Goal: Task Accomplishment & Management: Manage account settings

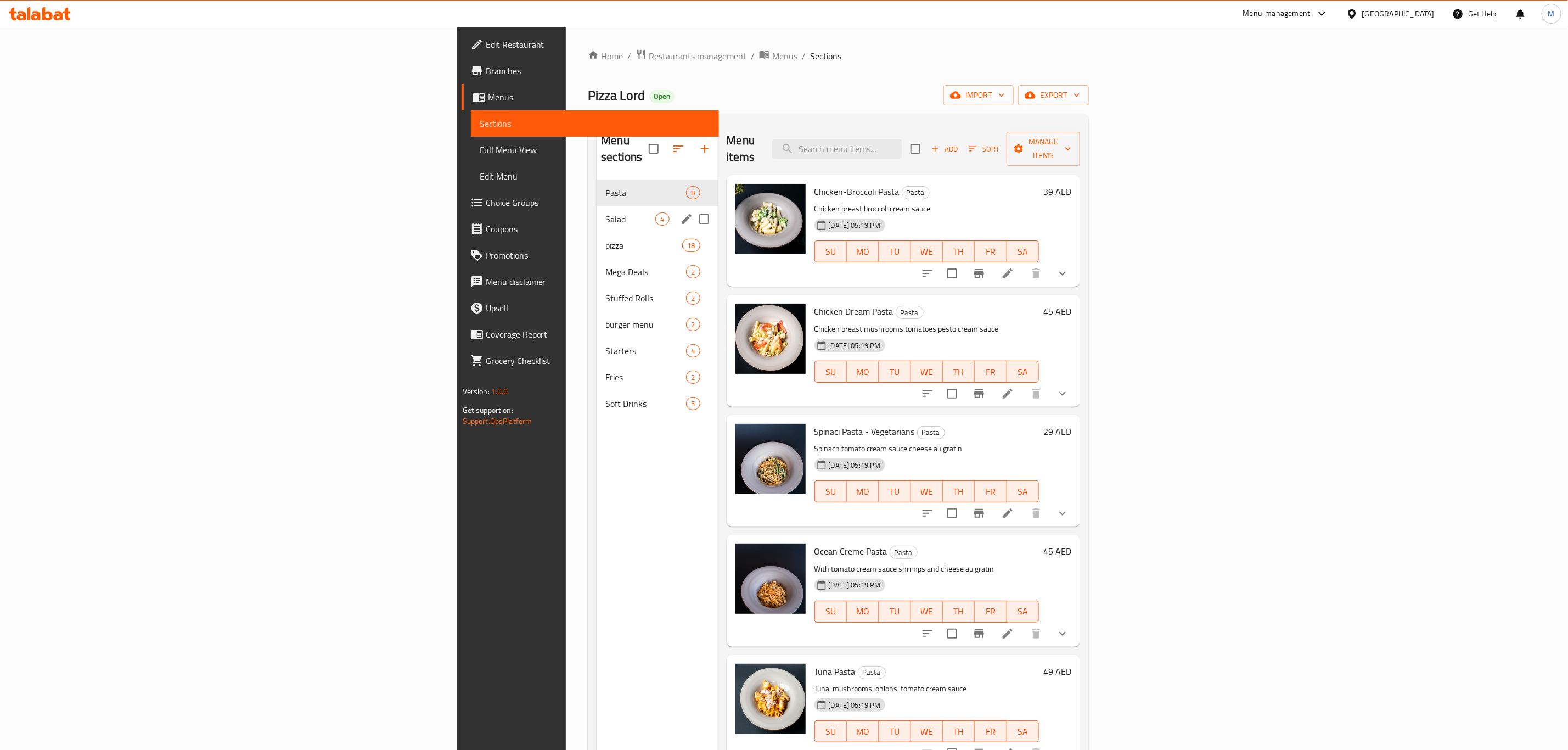
click at [597, 232] on div "pizza 18" at bounding box center [657, 245] width 121 height 26
click at [606, 212] on span "Salad" at bounding box center [630, 218] width 50 height 13
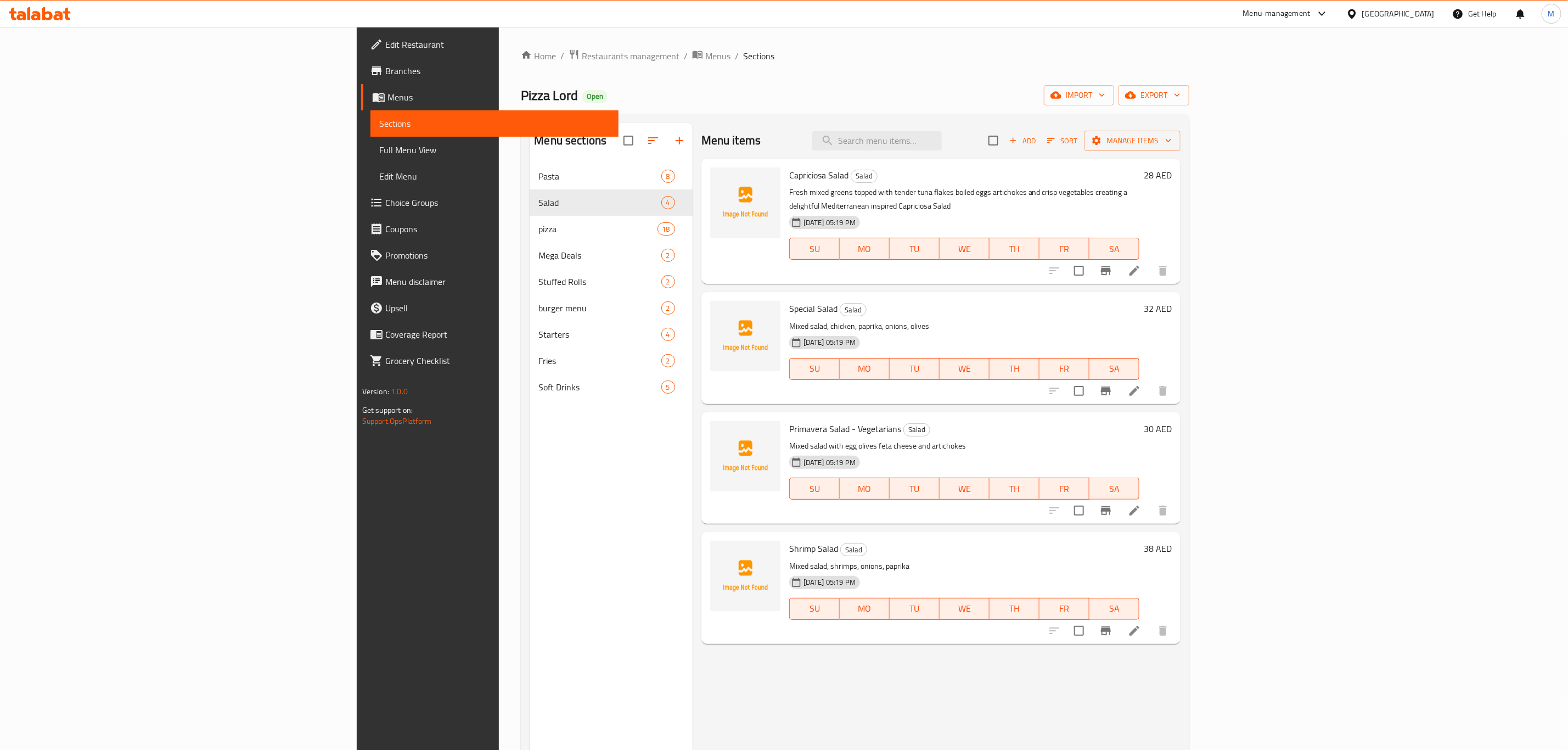
click at [1172, 301] on h6 "32 AED" at bounding box center [1158, 308] width 28 height 15
click at [1105, 309] on input "32" at bounding box center [1052, 313] width 106 height 22
type input "30"
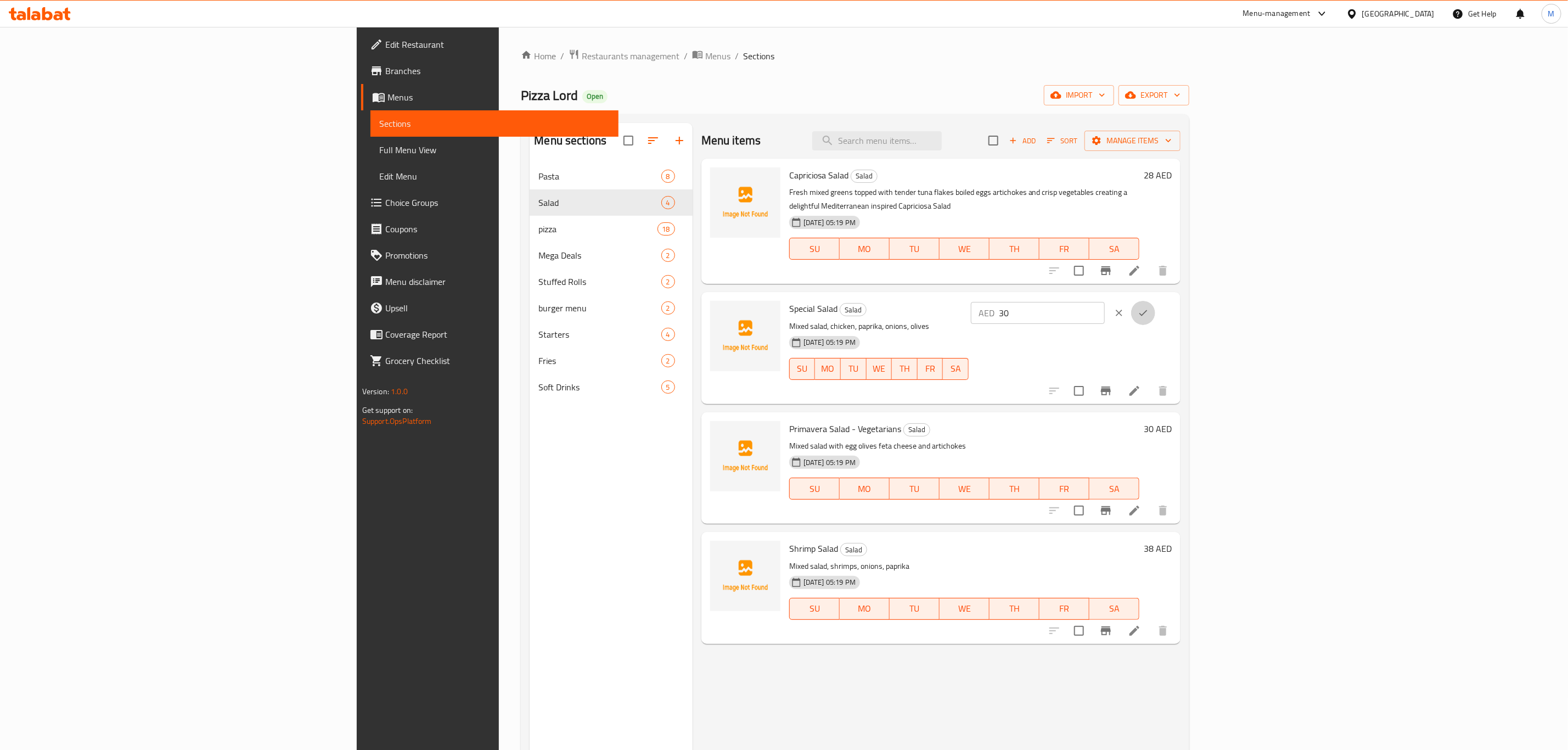
click at [1156, 303] on button "ok" at bounding box center [1143, 312] width 24 height 24
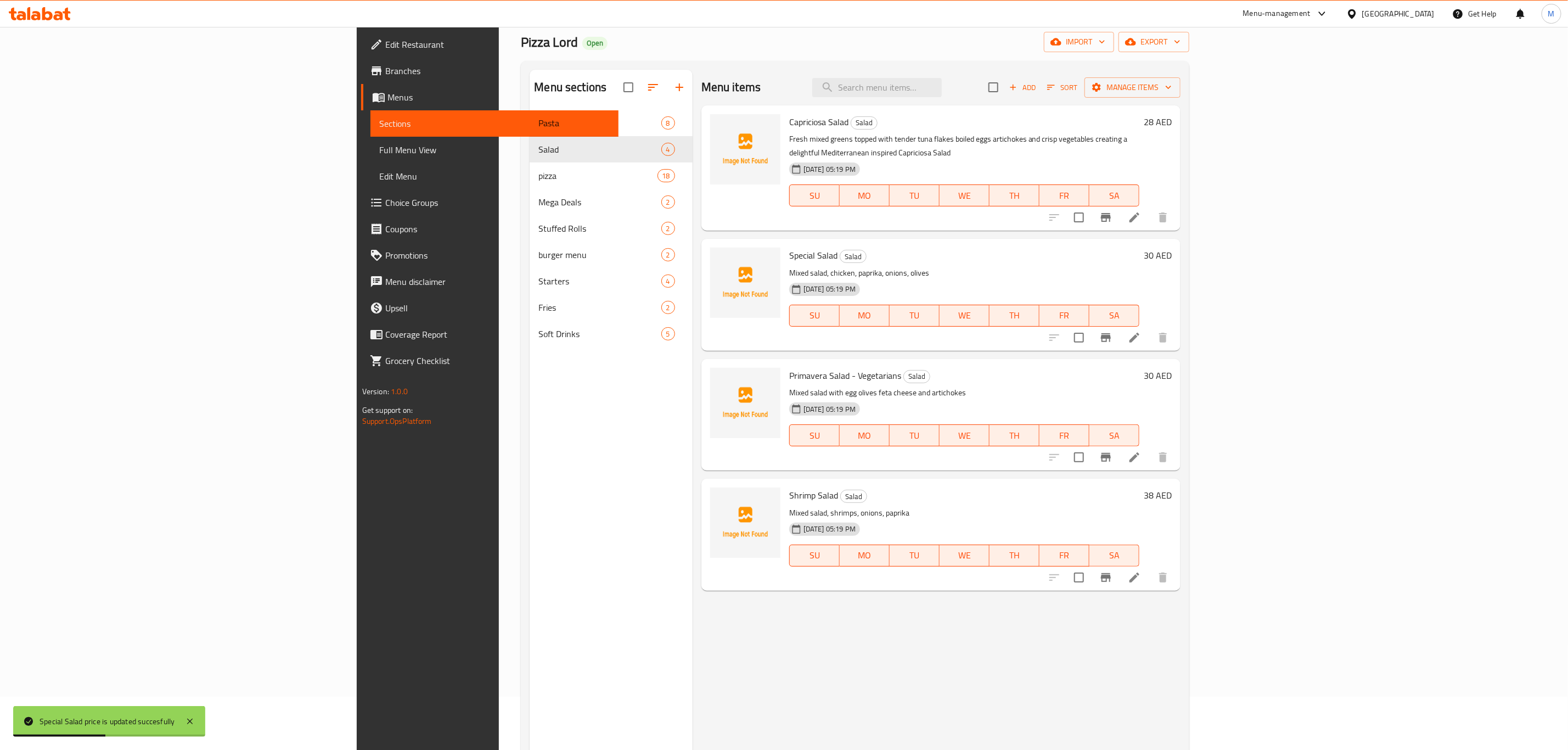
scroll to position [153, 0]
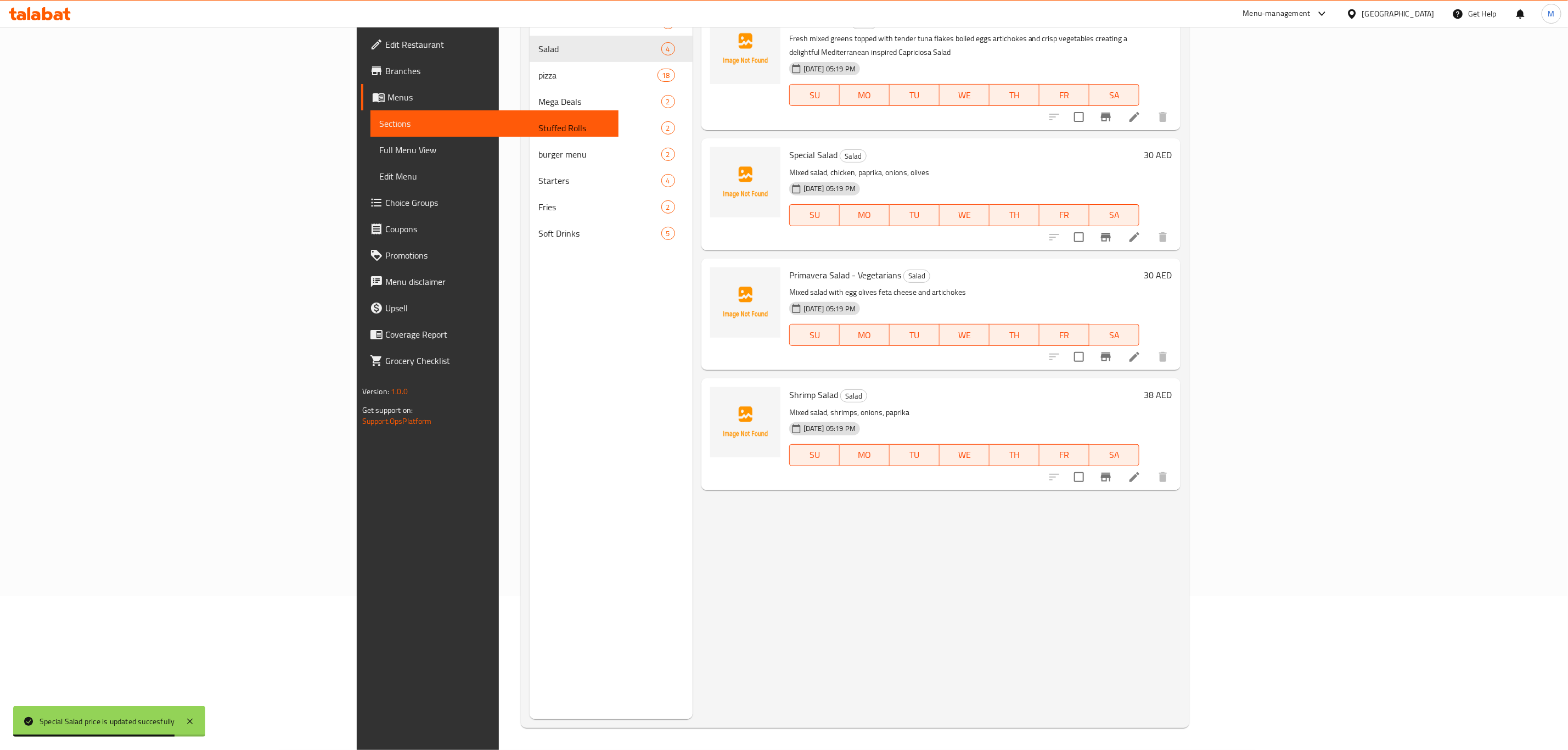
click at [1172, 387] on h6 "38 AED" at bounding box center [1158, 395] width 28 height 15
click at [1105, 388] on input "38" at bounding box center [1052, 399] width 106 height 22
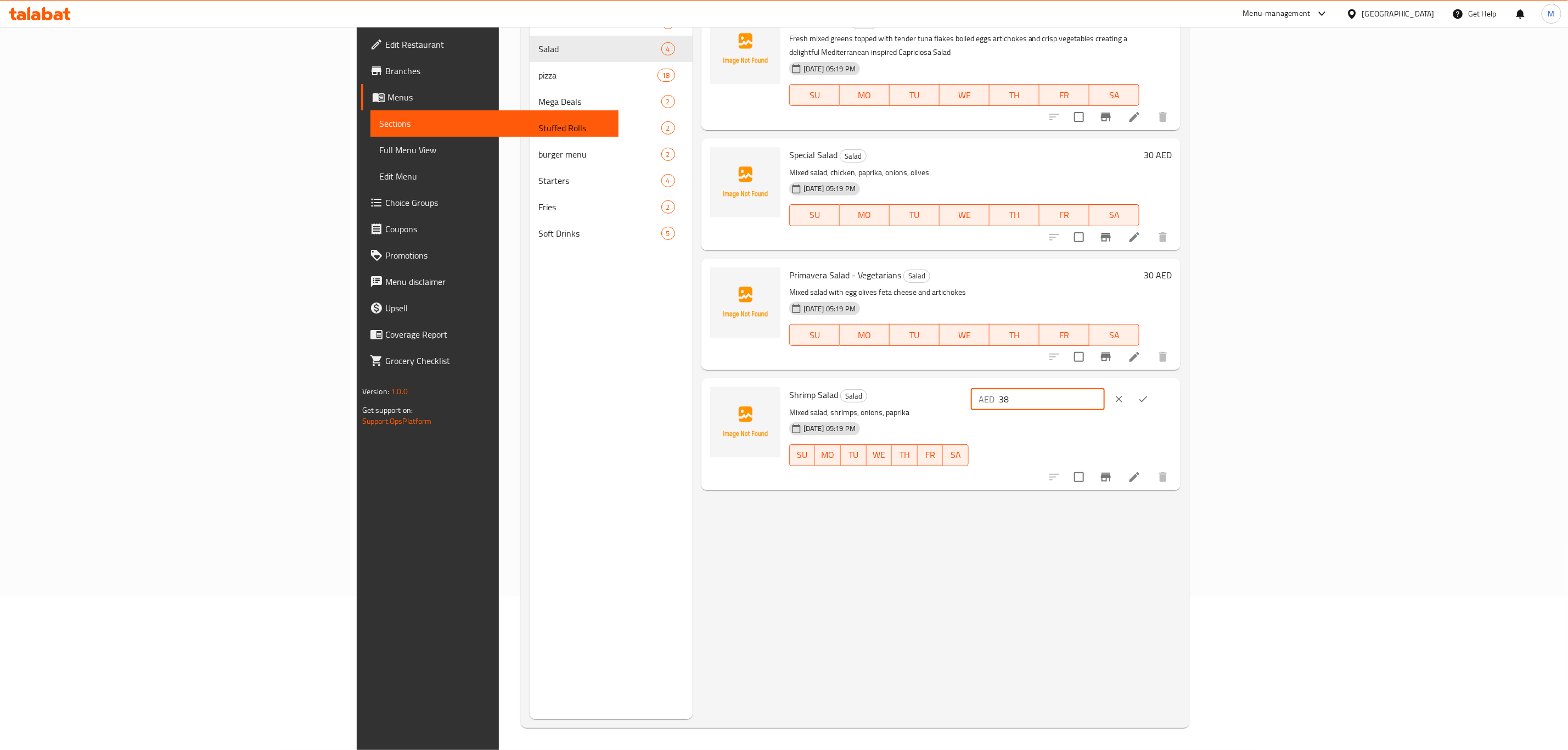
click at [1105, 388] on input "38" at bounding box center [1052, 399] width 106 height 22
type input "33"
click at [1156, 389] on button "ok" at bounding box center [1143, 399] width 24 height 24
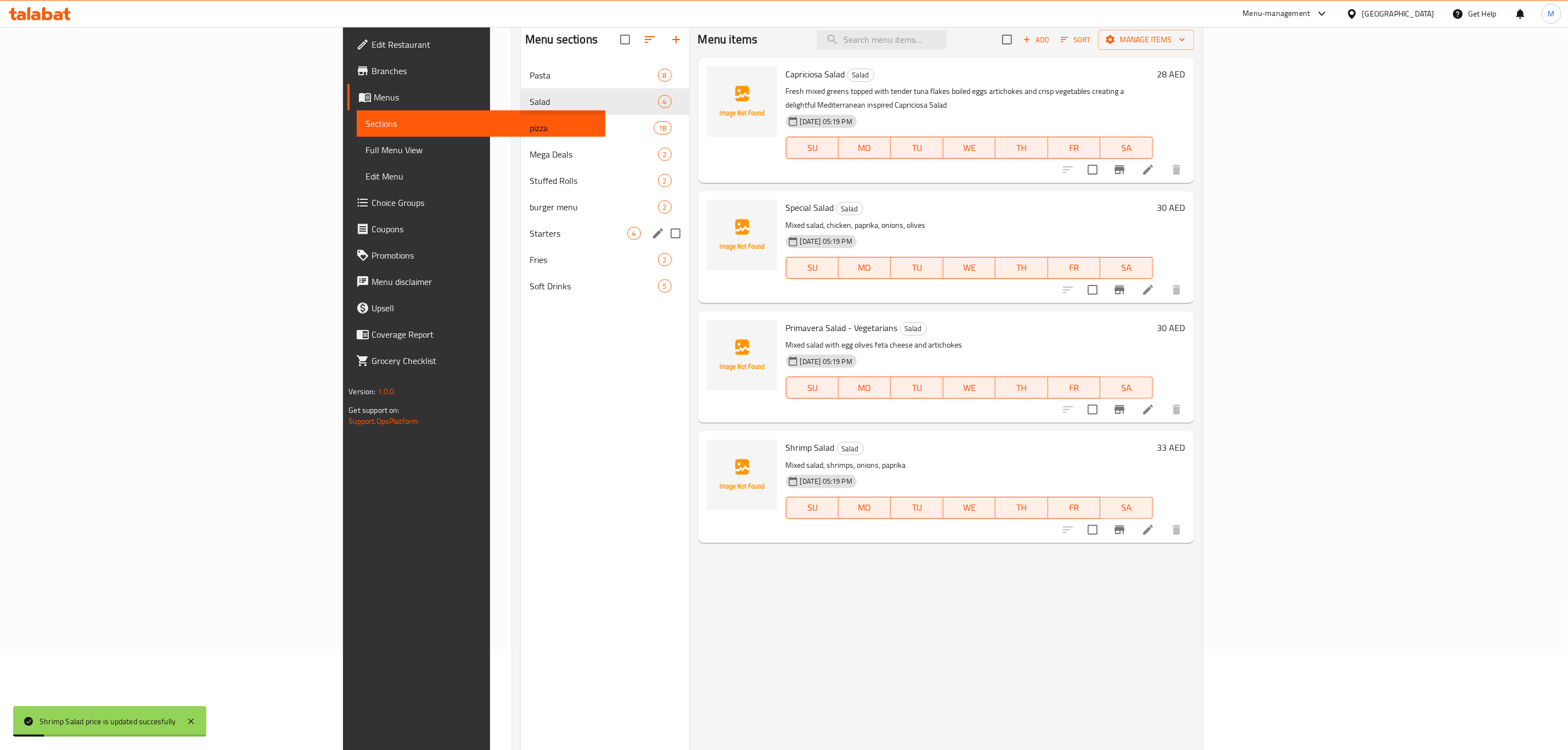
scroll to position [71, 0]
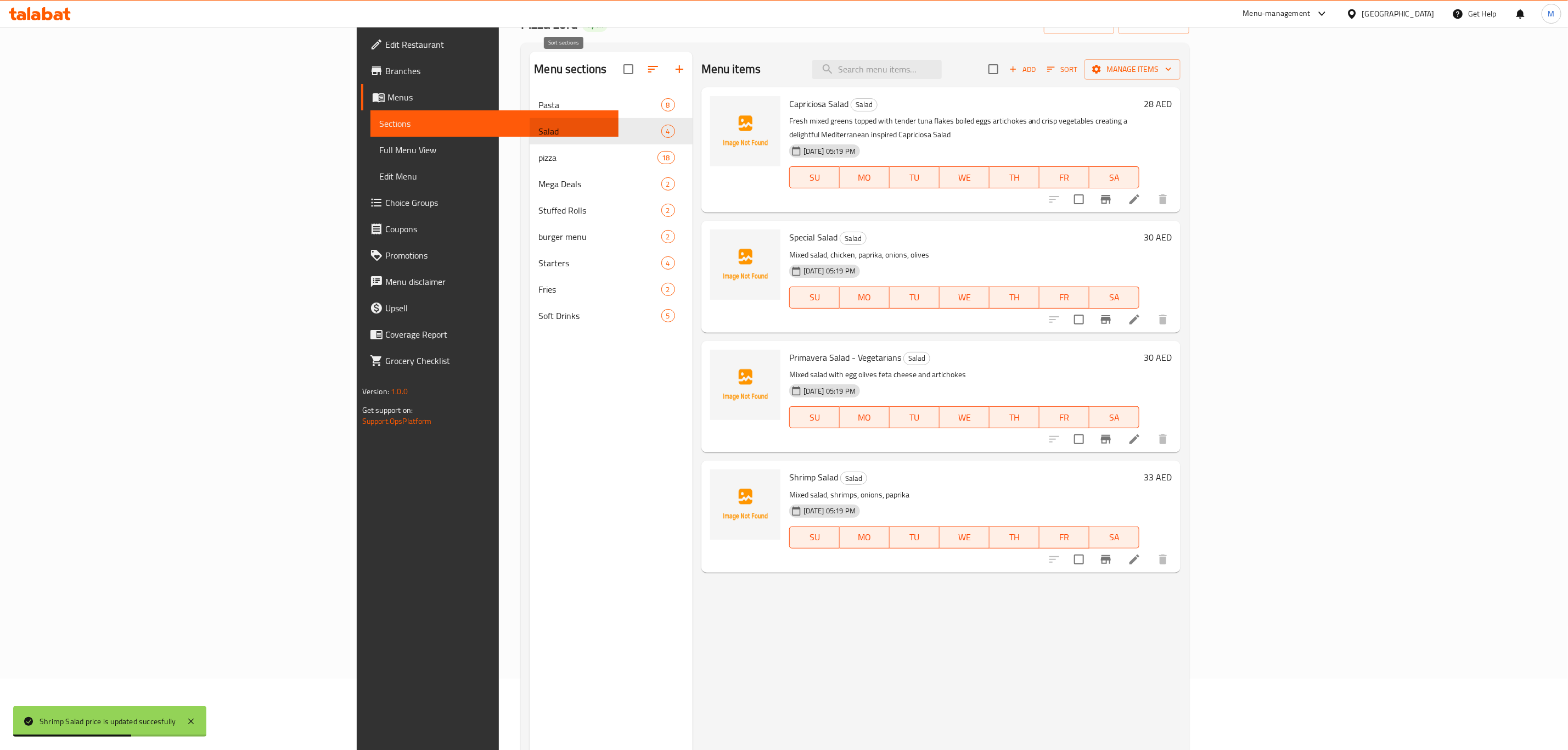
click at [647, 64] on icon "button" at bounding box center [653, 69] width 13 height 13
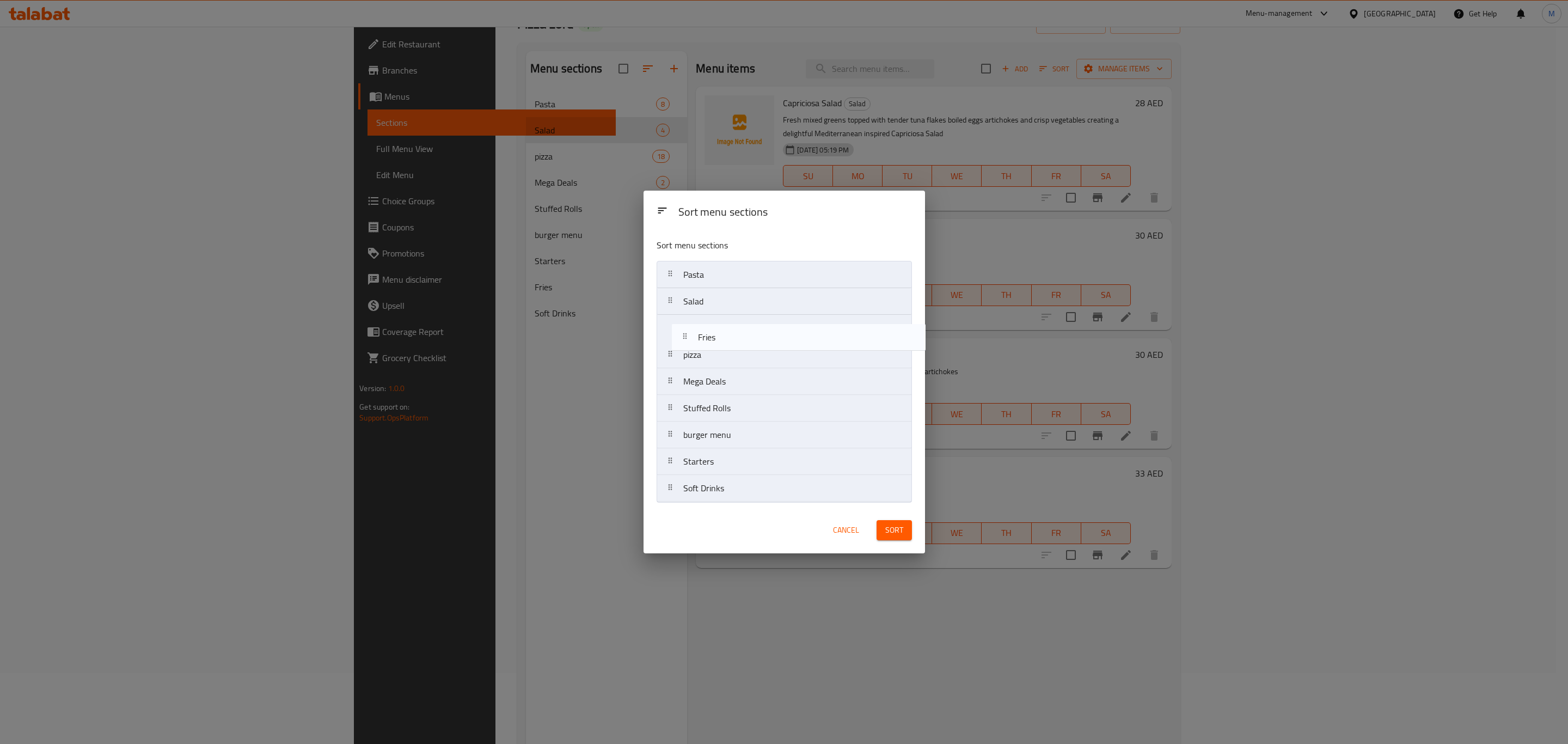
drag, startPoint x: 723, startPoint y: 466, endPoint x: 738, endPoint y: 335, distance: 131.9
click at [738, 335] on nav "Pasta Salad pizza Mega Deals Stuffed Rolls burger menu Starters Fries Soft Drin…" at bounding box center [784, 381] width 255 height 241
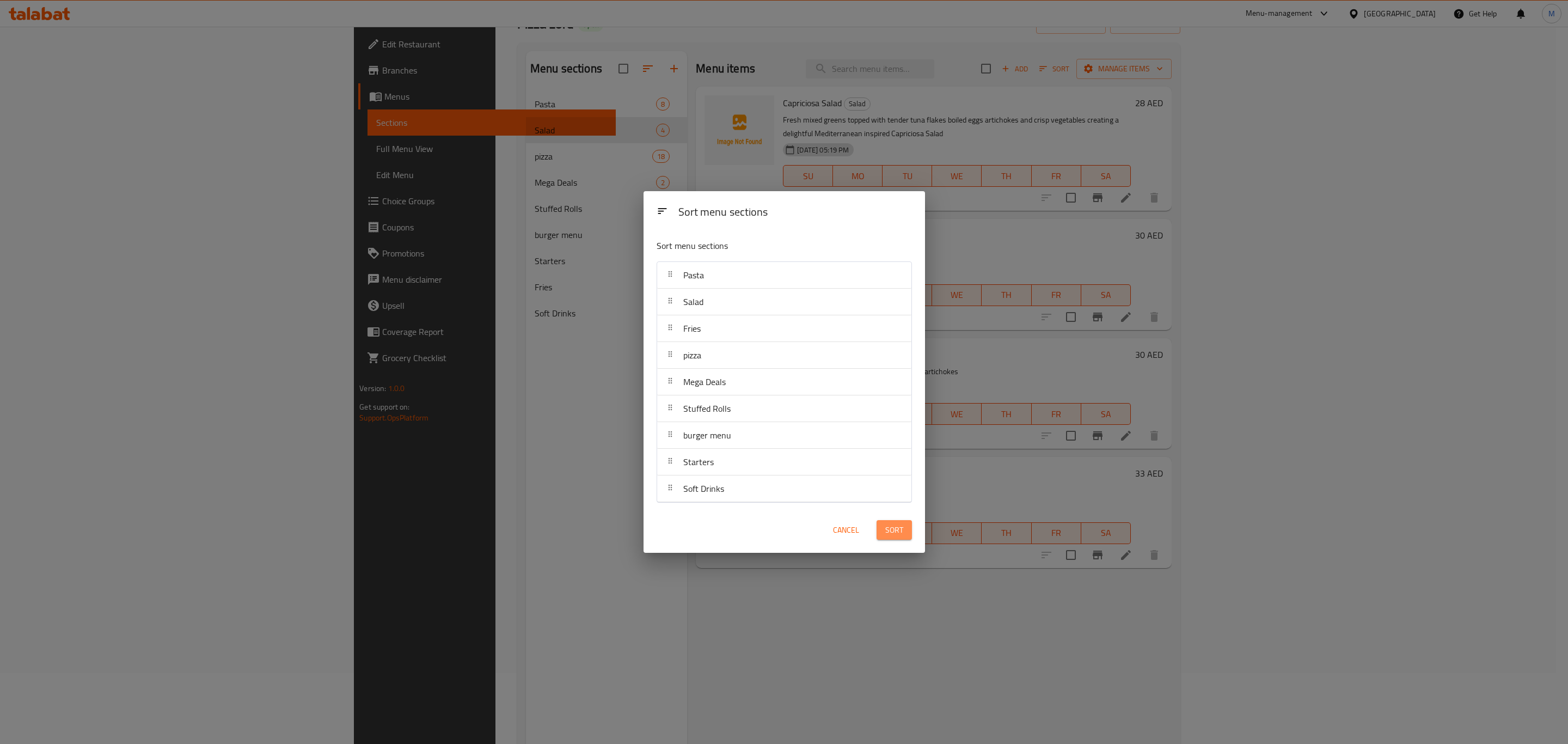
click at [898, 526] on span "Sort" at bounding box center [894, 530] width 18 height 13
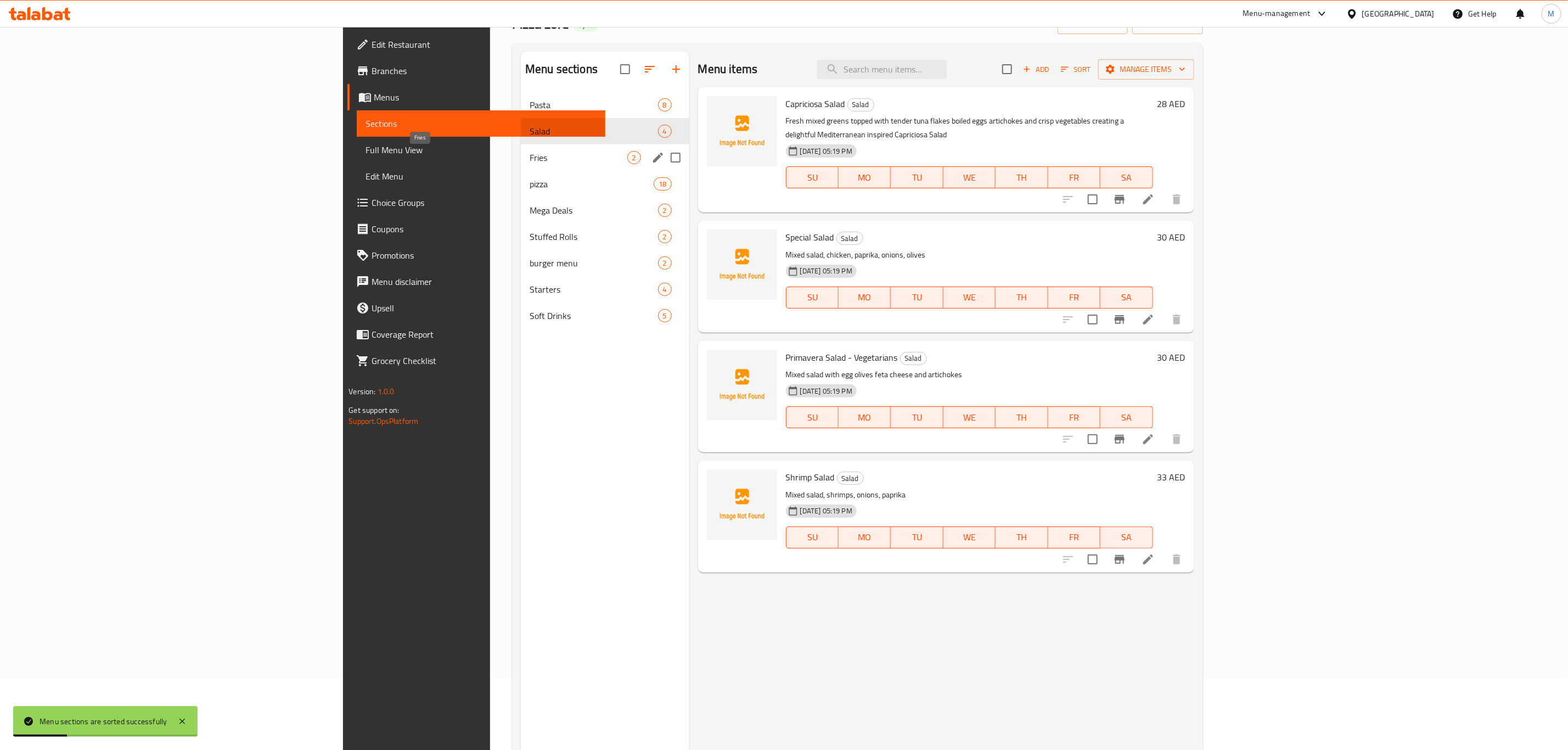
click at [521, 145] on div "Fries 2" at bounding box center [605, 157] width 169 height 26
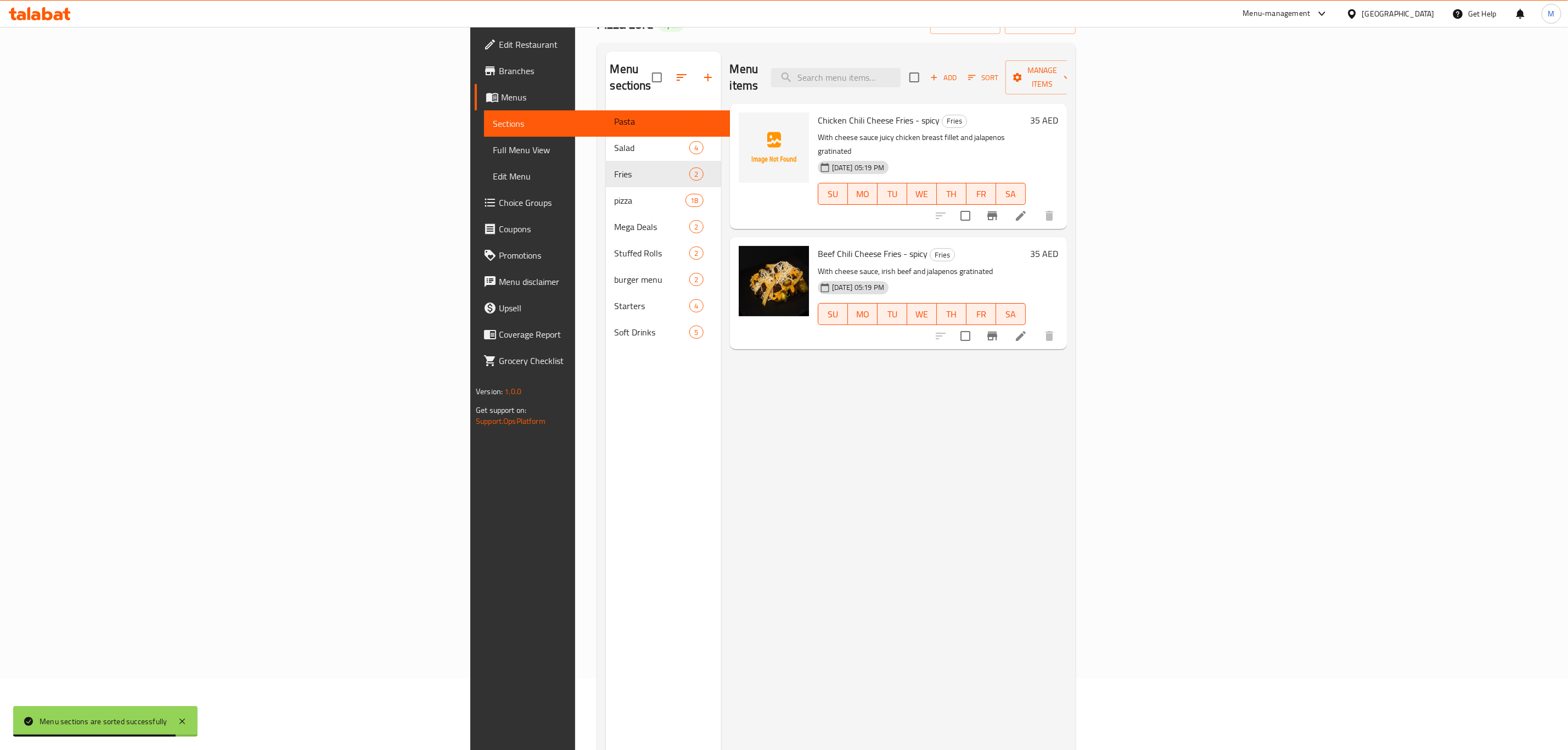
click at [1058, 112] on h6 "35 AED" at bounding box center [1045, 120] width 28 height 15
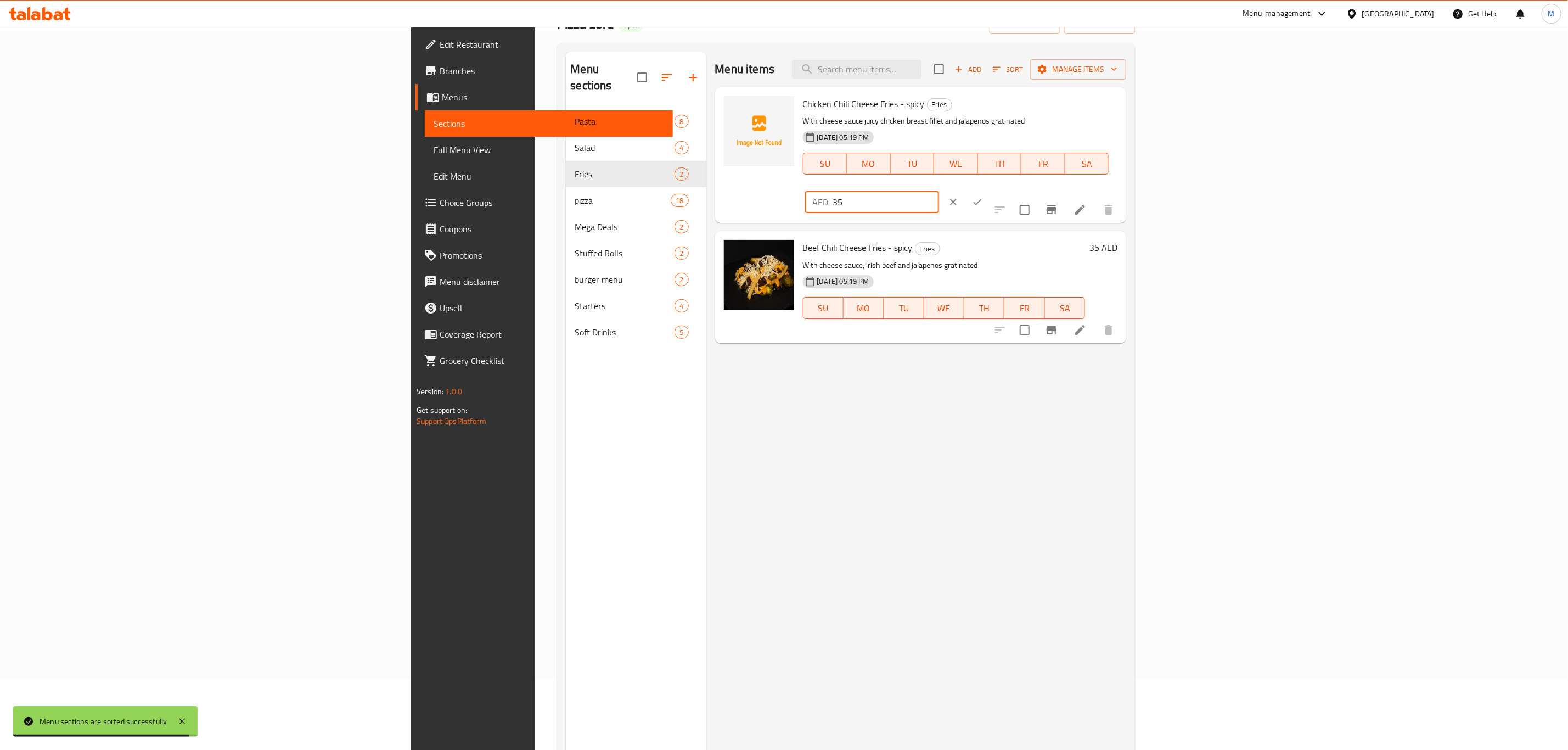
click at [939, 191] on input "35" at bounding box center [886, 202] width 106 height 22
type input "22"
click at [983, 196] on icon "ok" at bounding box center [978, 202] width 11 height 11
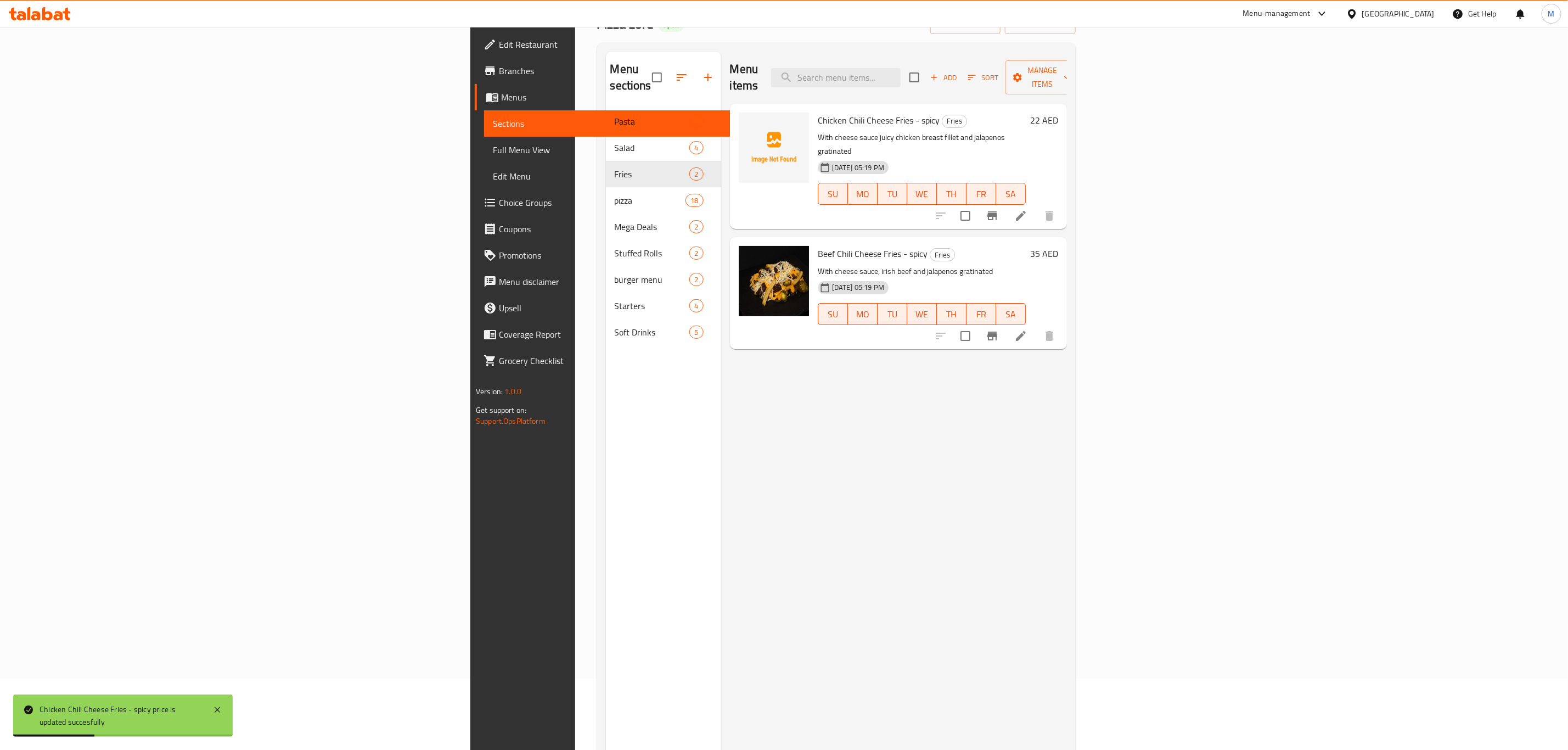
click at [1058, 246] on div "35 AED" at bounding box center [1042, 253] width 33 height 15
click at [1058, 246] on h6 "35 AED" at bounding box center [1045, 253] width 28 height 15
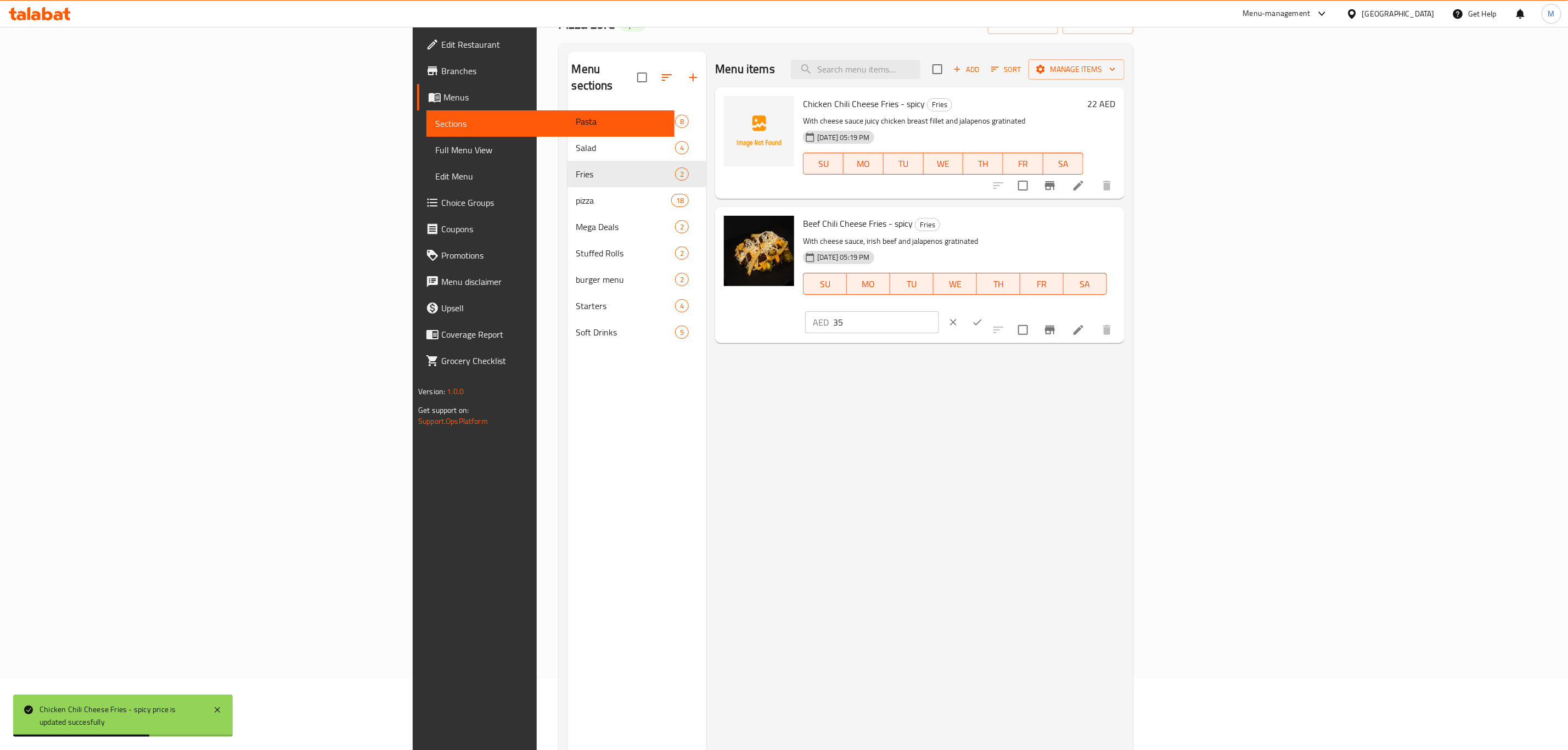
click at [939, 311] on div "AED 35 ​" at bounding box center [872, 322] width 134 height 22
click at [939, 311] on input "35" at bounding box center [886, 322] width 106 height 22
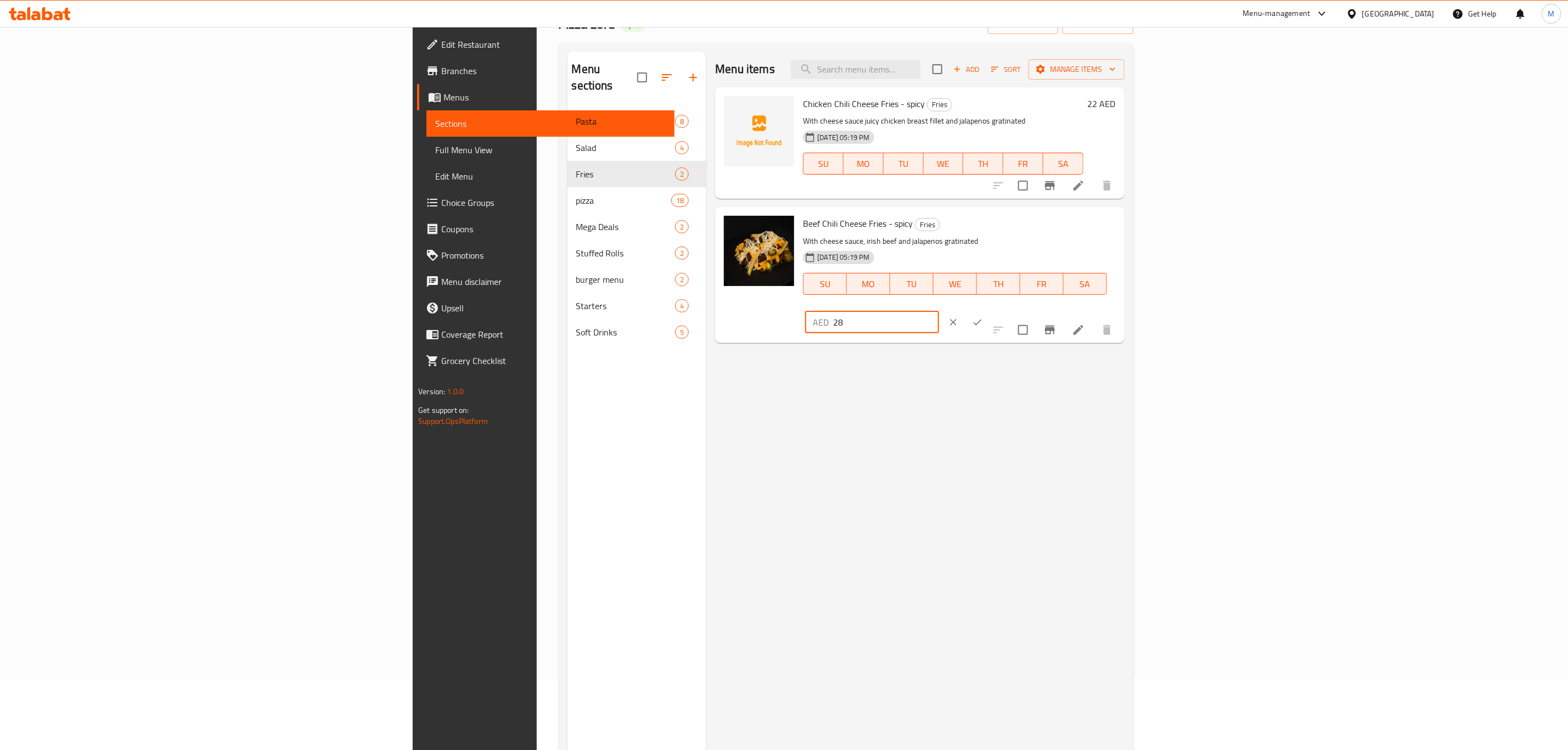
type input "28"
click at [983, 317] on icon "ok" at bounding box center [978, 322] width 11 height 11
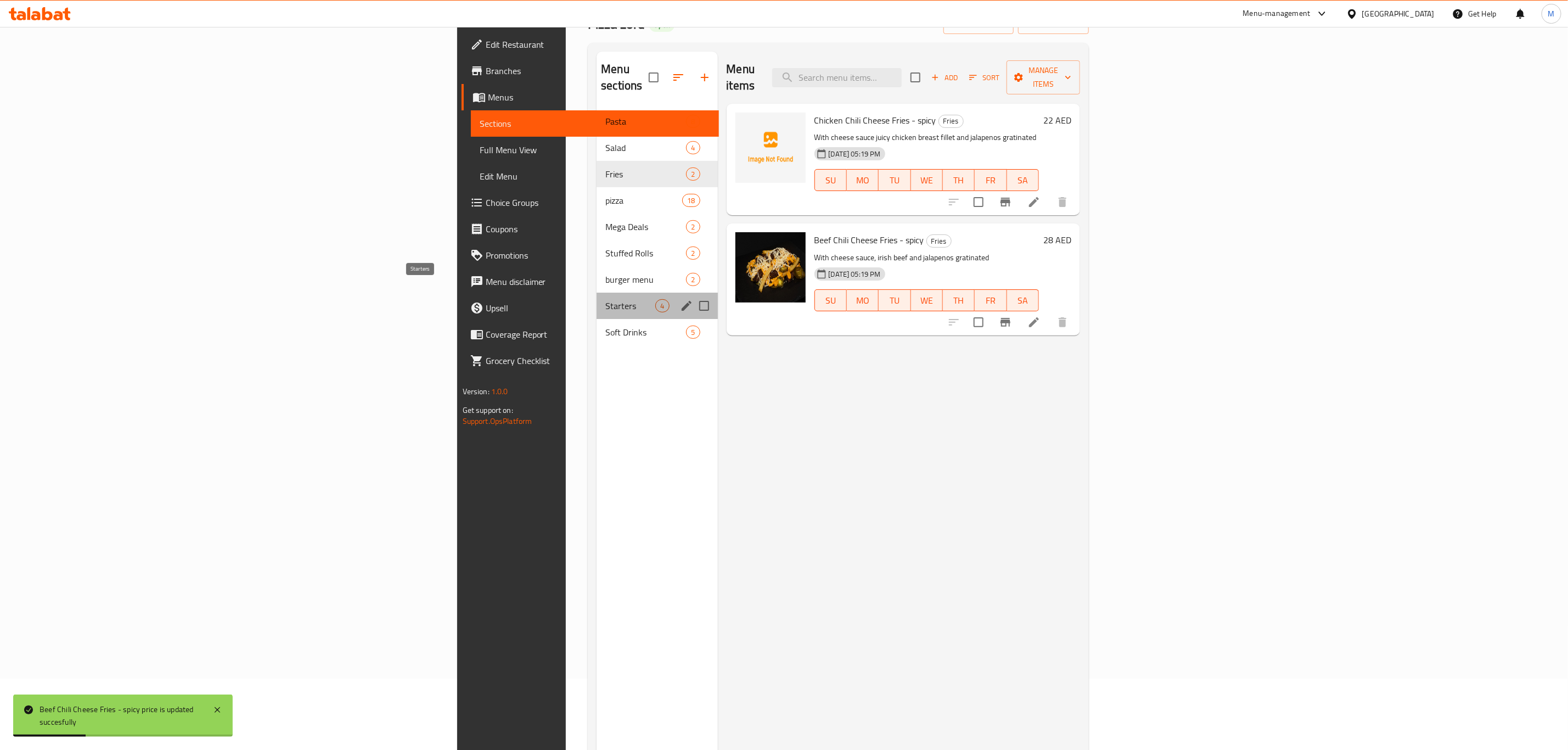
click at [606, 299] on span "Starters" at bounding box center [630, 305] width 50 height 13
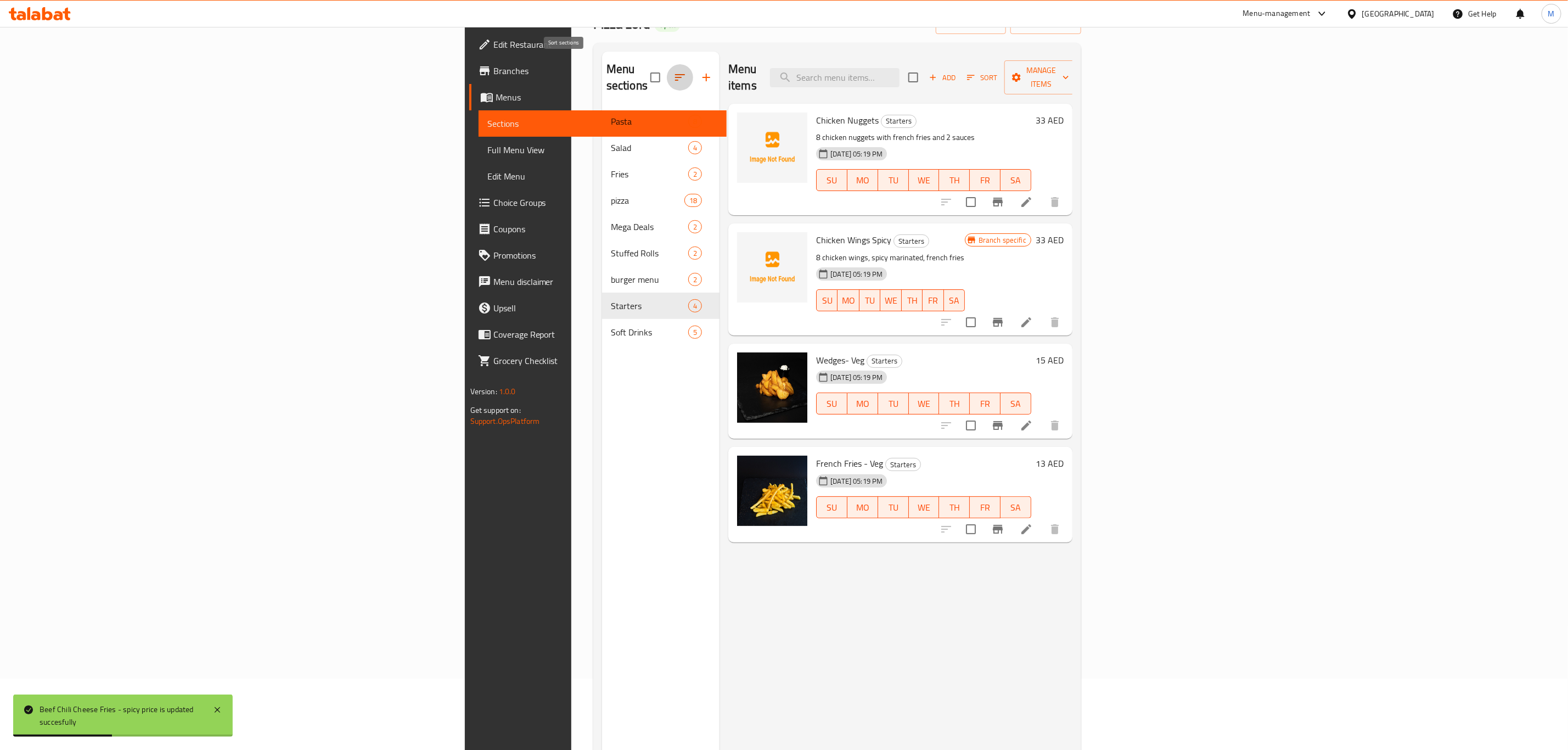
click at [673, 75] on icon "button" at bounding box center [679, 77] width 13 height 13
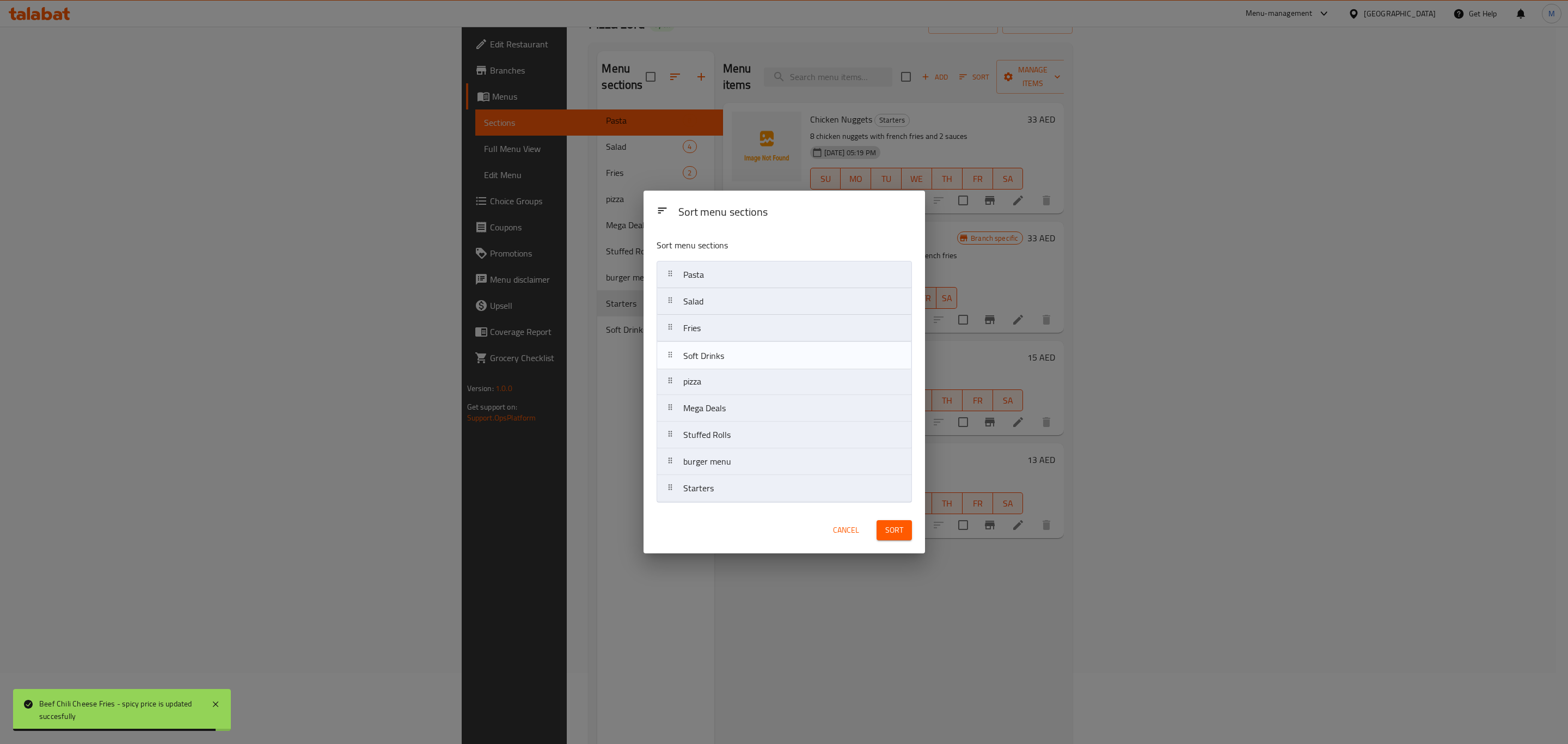
drag, startPoint x: 733, startPoint y: 477, endPoint x: 733, endPoint y: 340, distance: 137.0
click at [733, 340] on nav "Pasta Salad Fries pizza Mega Deals Stuffed Rolls burger menu Starters Soft Drin…" at bounding box center [784, 381] width 255 height 241
drag, startPoint x: 704, startPoint y: 491, endPoint x: 724, endPoint y: 345, distance: 147.4
click at [724, 345] on nav "Pasta Salad Fries Soft Drinks pizza Mega Deals Stuffed Rolls burger menu Starte…" at bounding box center [784, 381] width 255 height 241
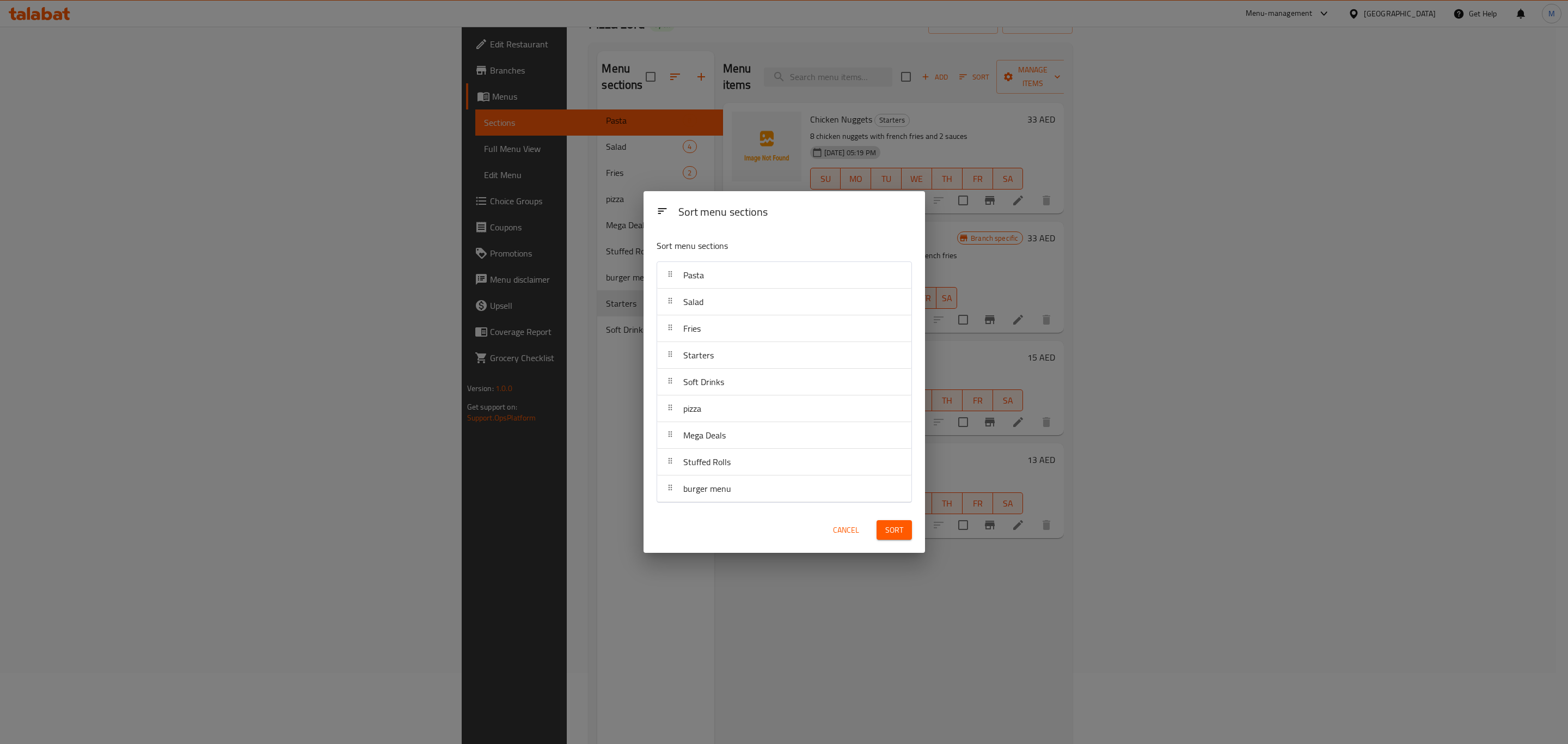
click at [892, 526] on span "Sort" at bounding box center [894, 530] width 18 height 13
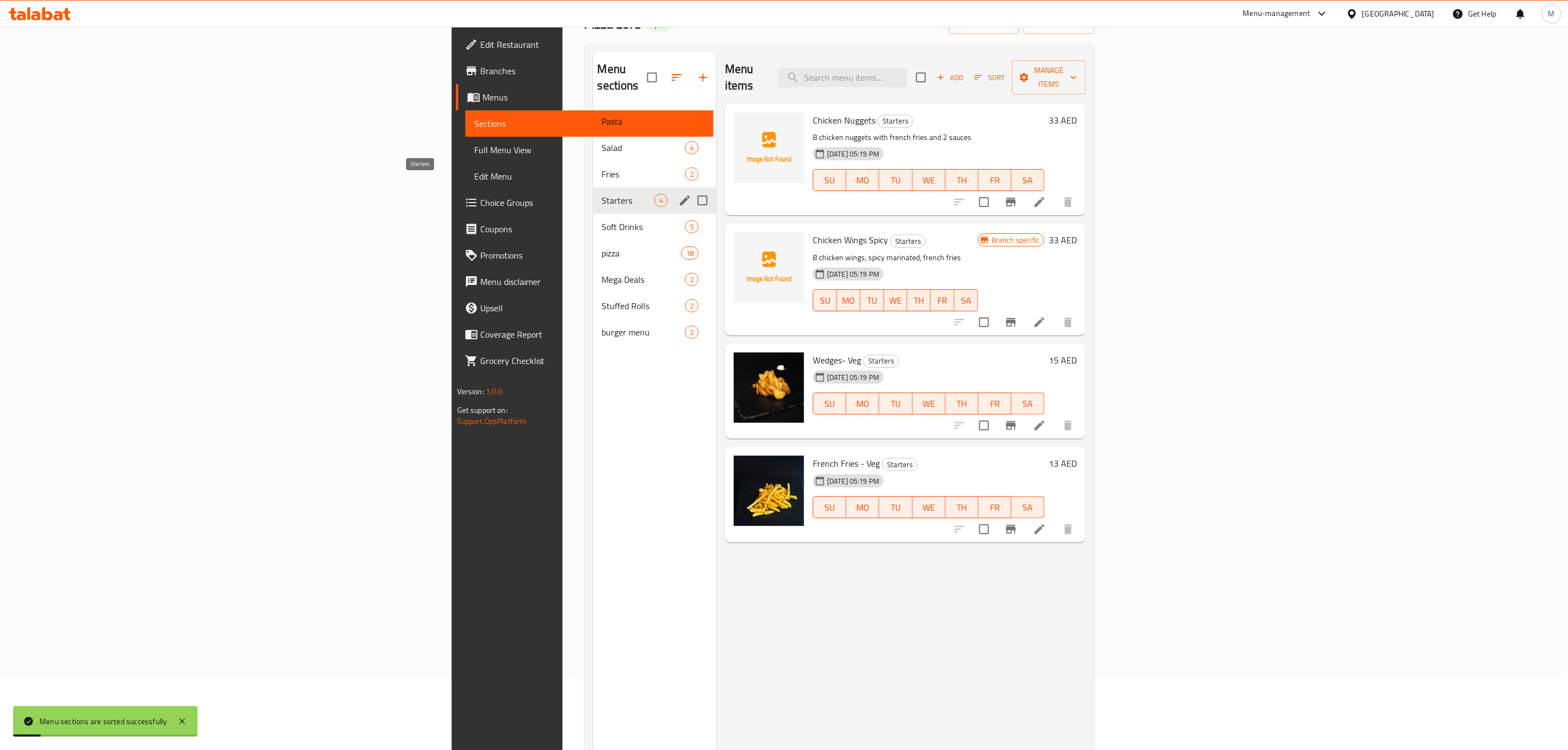
click at [602, 194] on span "Starters" at bounding box center [628, 200] width 52 height 13
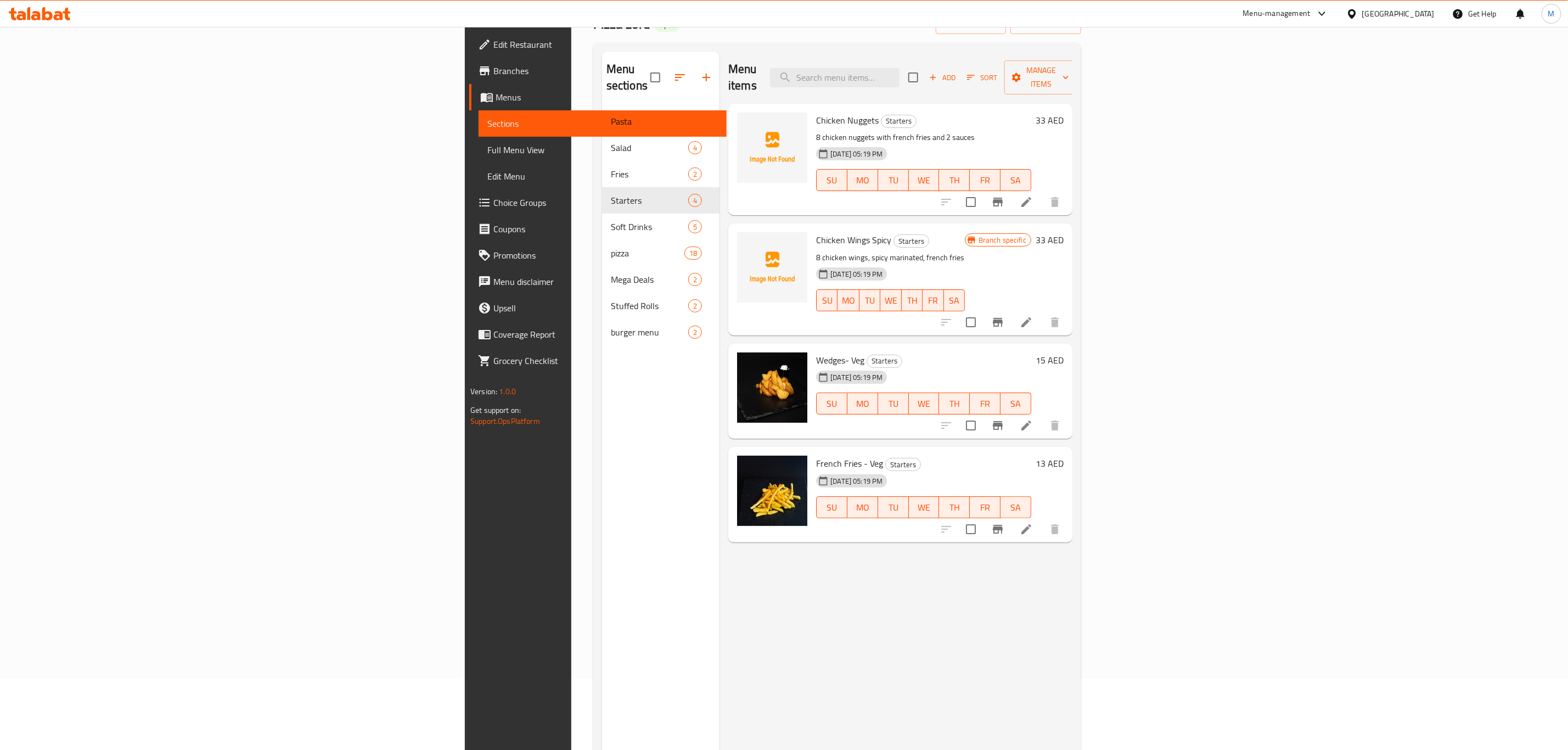
click at [1064, 112] on h6 "33 AED" at bounding box center [1050, 120] width 28 height 15
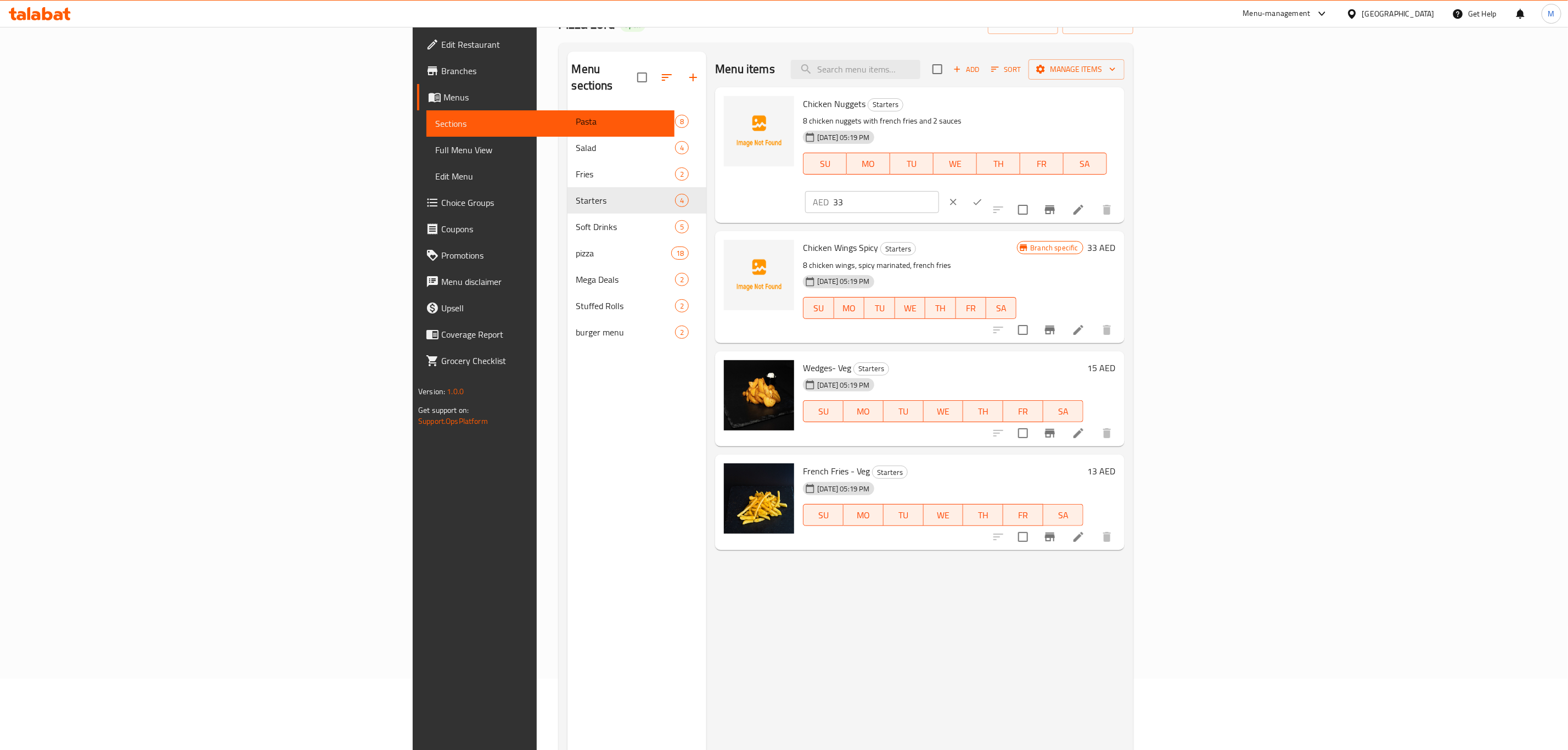
drag, startPoint x: 1393, startPoint y: 92, endPoint x: 1393, endPoint y: 112, distance: 20.0
click at [1120, 93] on div "Chicken Nuggets Starters 8 chicken nuggets with french fries and 2 sauces [DATE…" at bounding box center [959, 155] width 321 height 127
click at [939, 191] on input "33" at bounding box center [886, 202] width 106 height 22
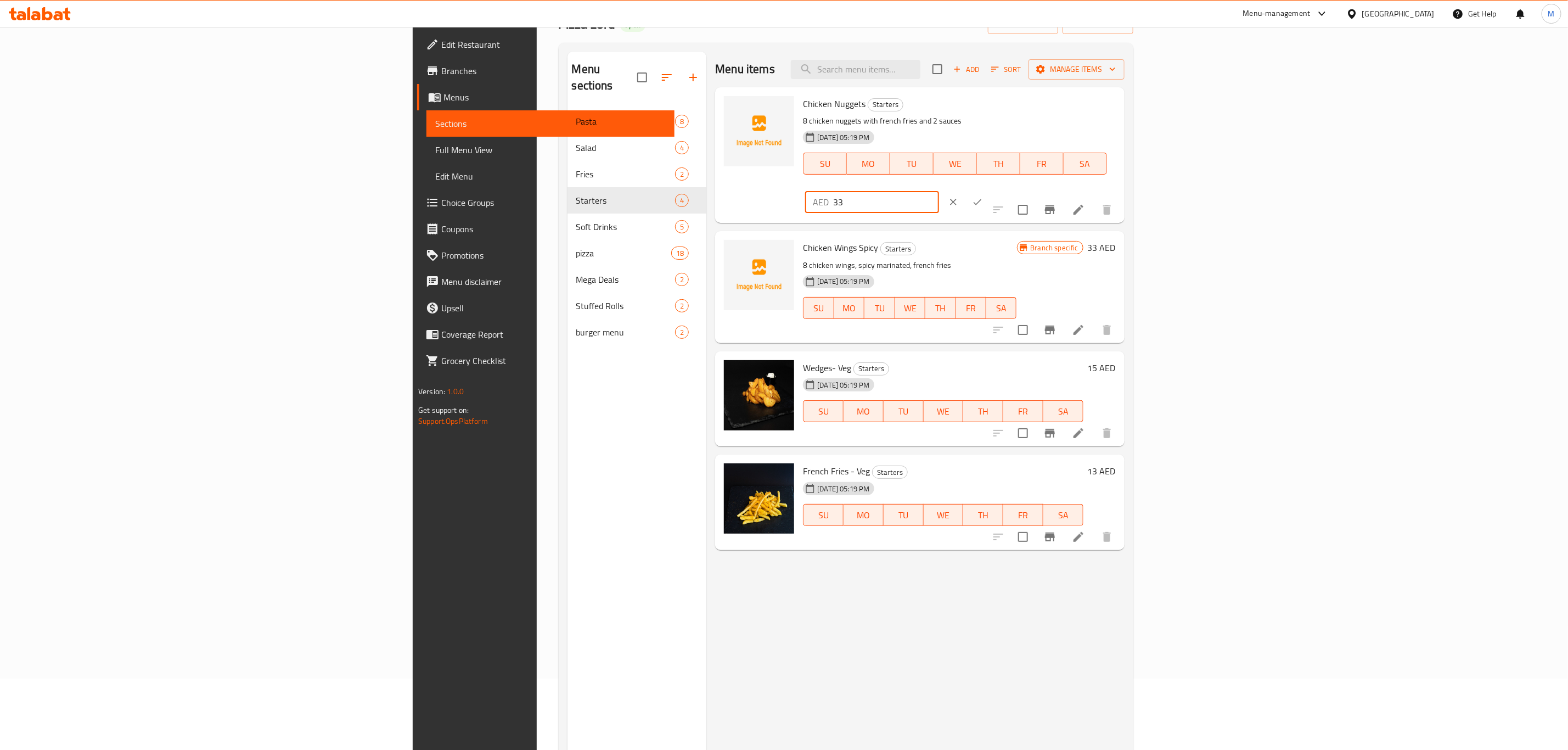
click at [939, 191] on input "33" at bounding box center [886, 202] width 106 height 22
type input "22"
click at [1006, 190] on div "AED 22 ​" at bounding box center [905, 201] width 201 height 24
click at [990, 190] on button "ok" at bounding box center [977, 201] width 24 height 24
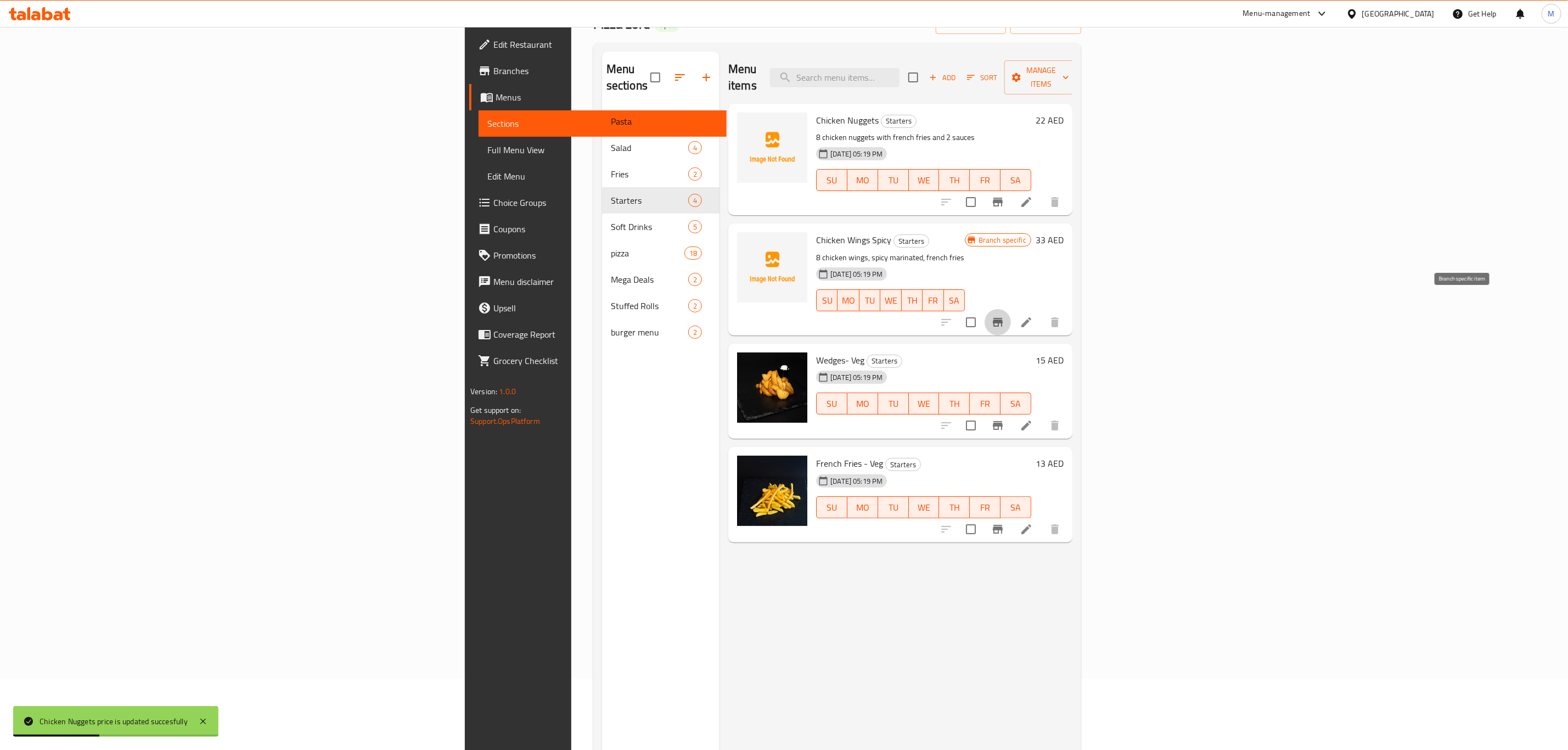
click at [1003, 318] on icon "Branch-specific-item" at bounding box center [998, 322] width 10 height 9
click at [983, 311] on input "checkbox" at bounding box center [971, 322] width 23 height 23
click at [1069, 64] on span "Manage items" at bounding box center [1041, 77] width 56 height 28
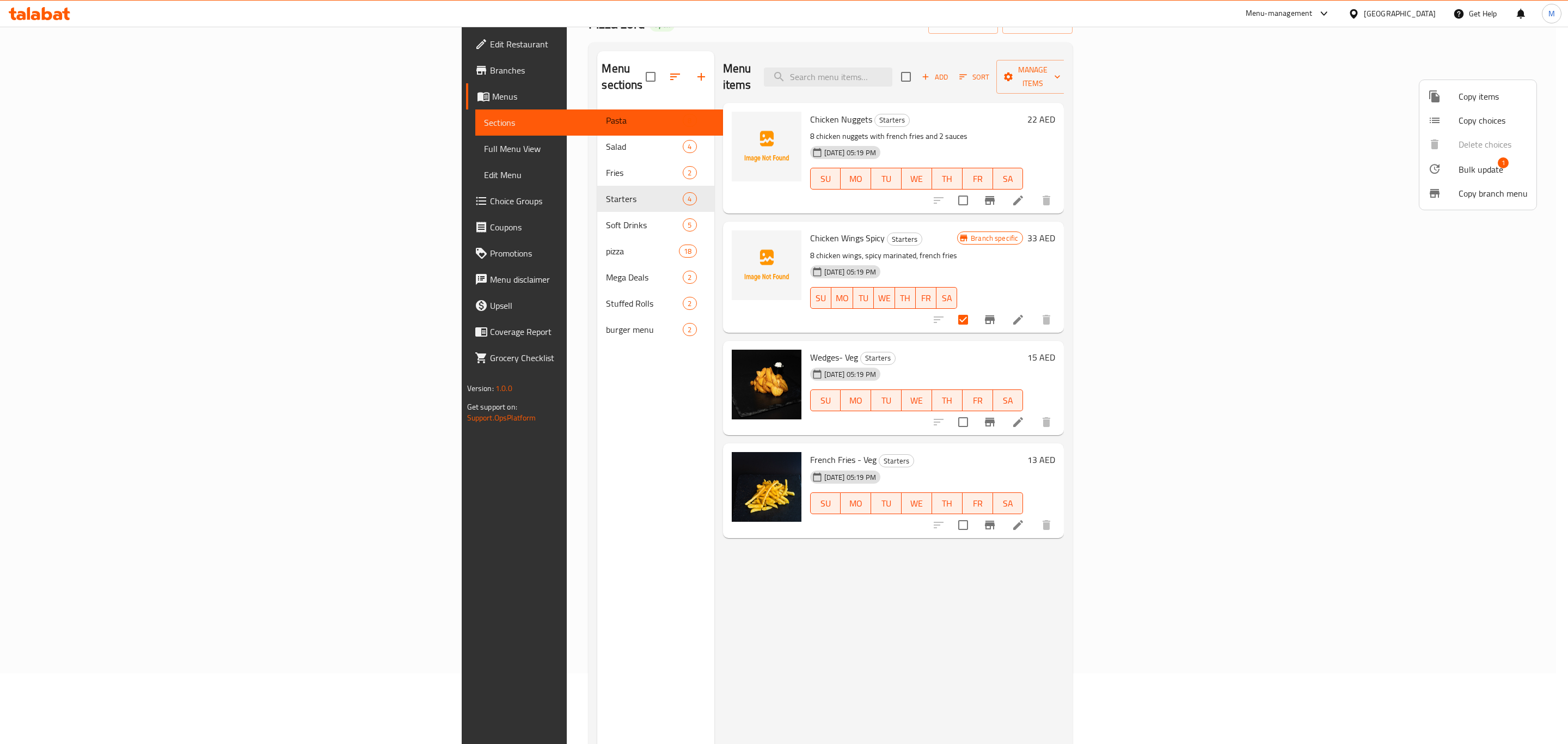
click at [1475, 161] on li "Bulk update 1" at bounding box center [1478, 169] width 117 height 25
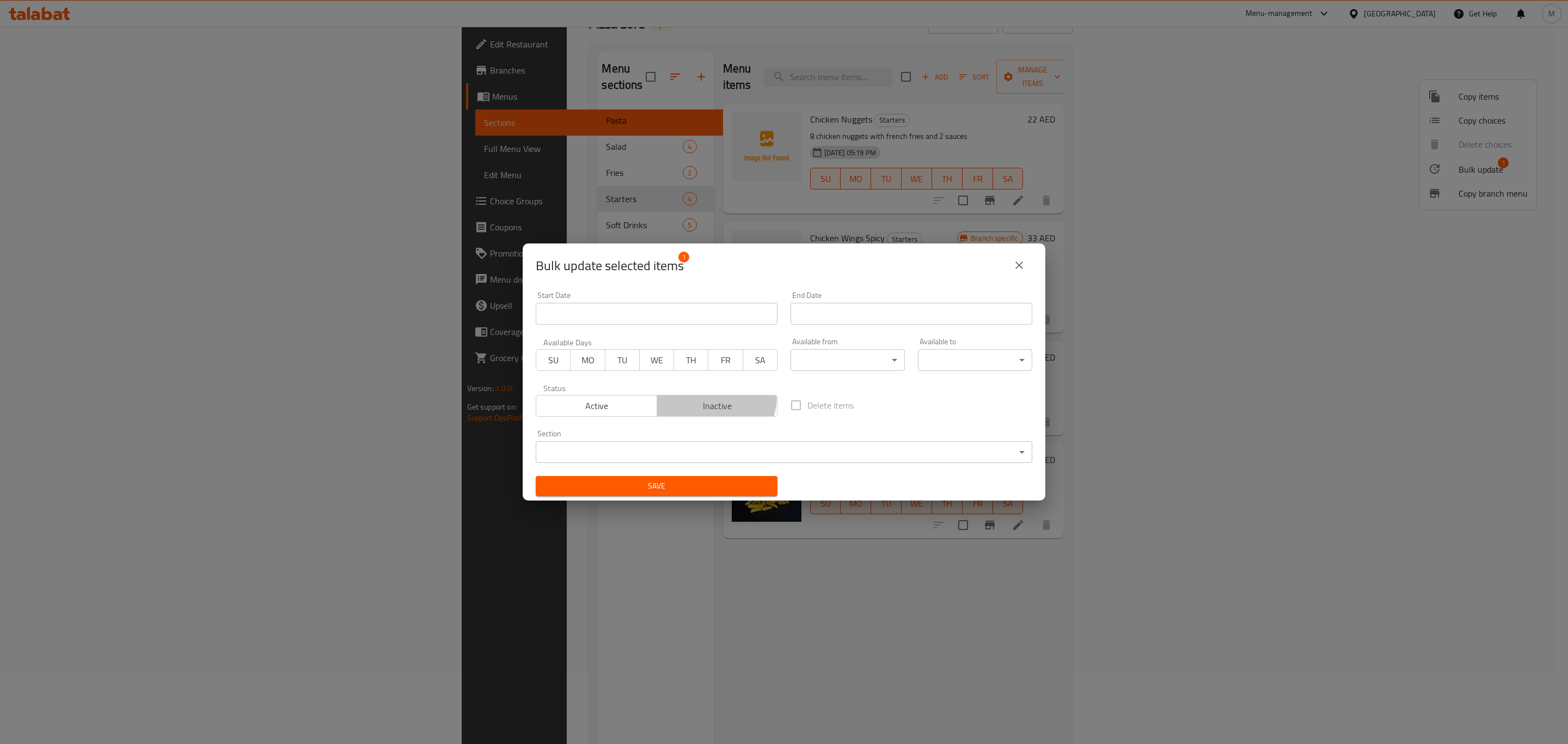
drag, startPoint x: 696, startPoint y: 395, endPoint x: 717, endPoint y: 459, distance: 67.4
click at [699, 398] on button "Inactive" at bounding box center [717, 405] width 121 height 22
drag, startPoint x: 719, startPoint y: 492, endPoint x: 729, endPoint y: 490, distance: 10.2
click at [720, 492] on span "Save" at bounding box center [656, 486] width 225 height 13
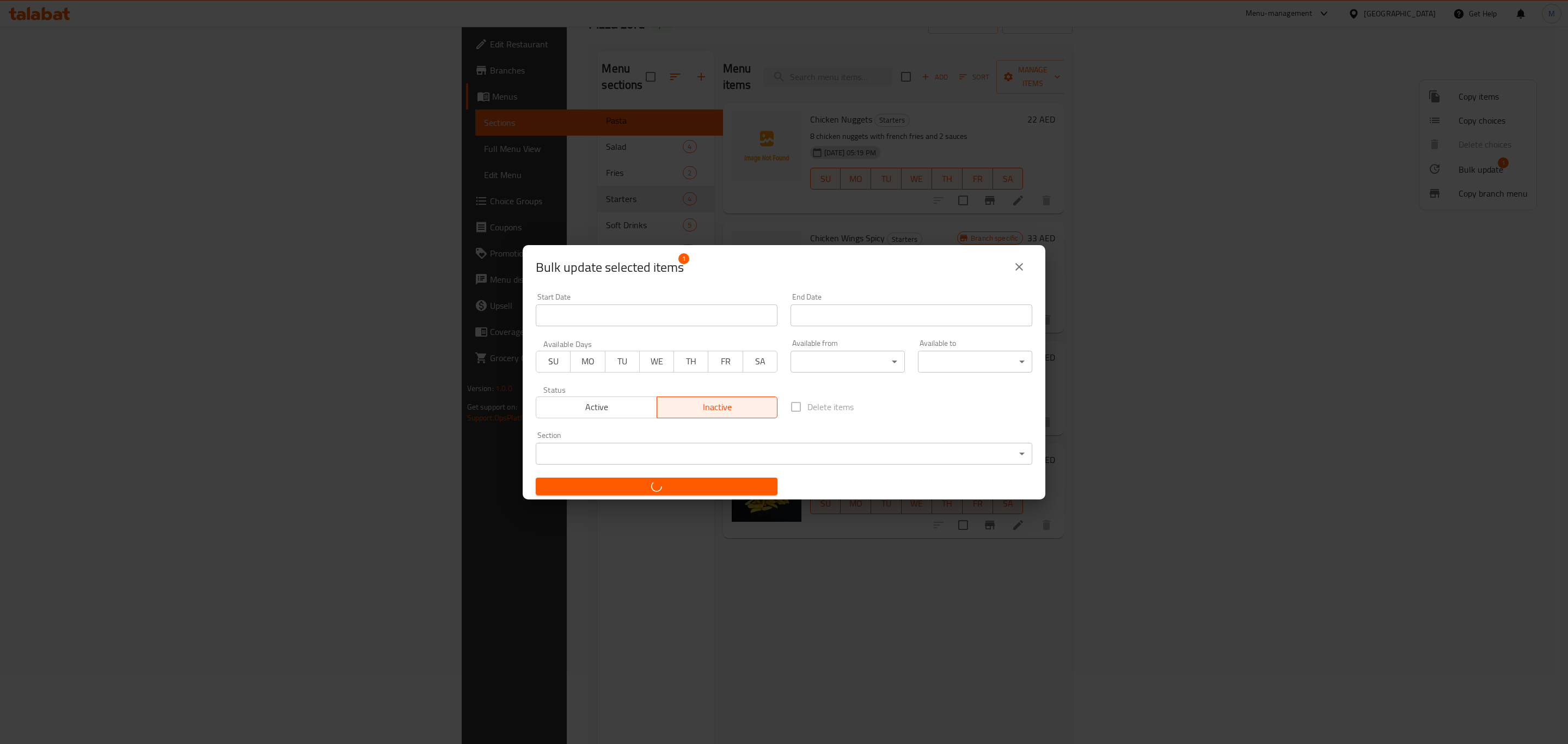
checkbox input "false"
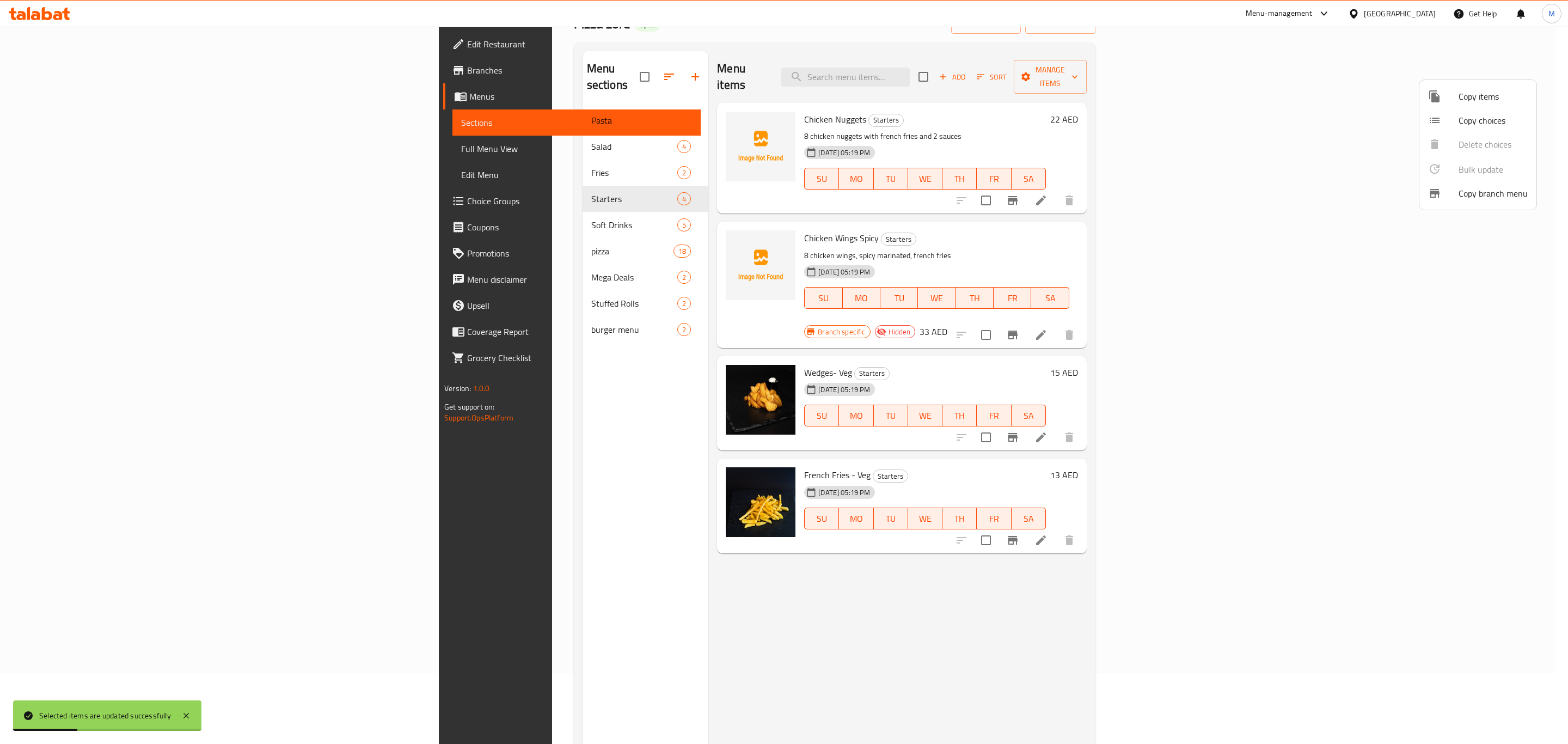
click at [455, 214] on div at bounding box center [784, 372] width 1568 height 744
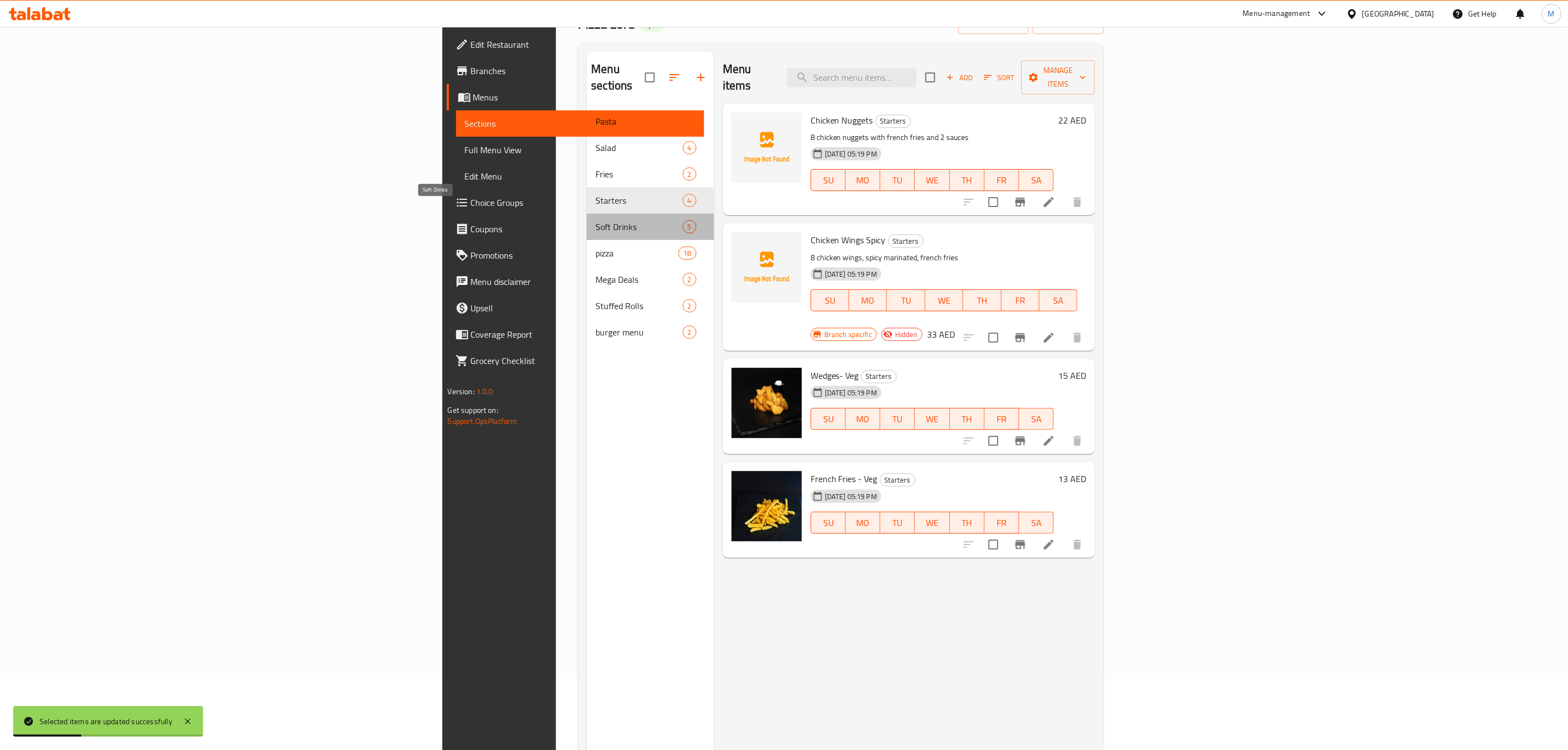
click at [595, 220] on span "Soft Drinks" at bounding box center [638, 226] width 87 height 13
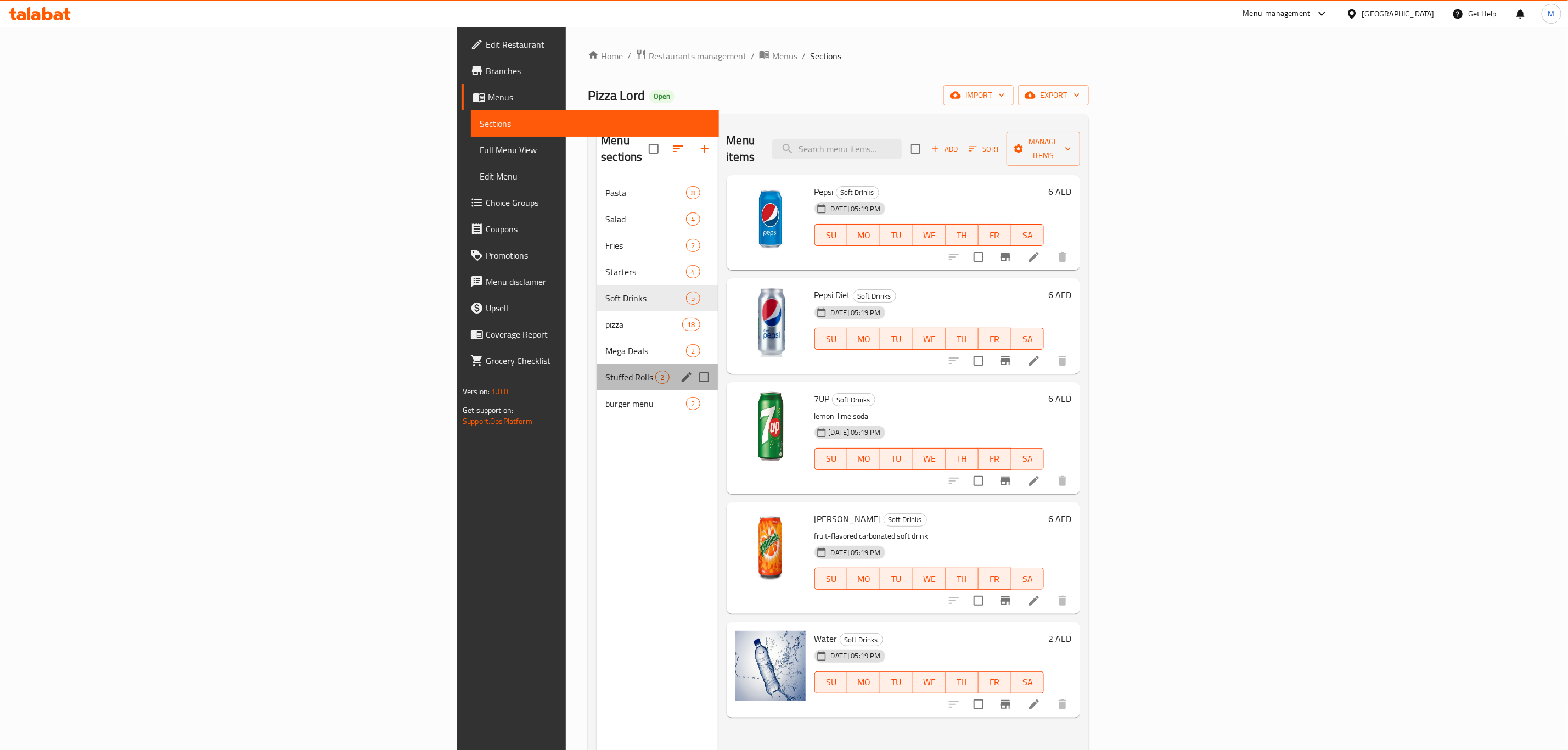
click at [597, 372] on div "Stuffed Rolls 2" at bounding box center [657, 377] width 121 height 26
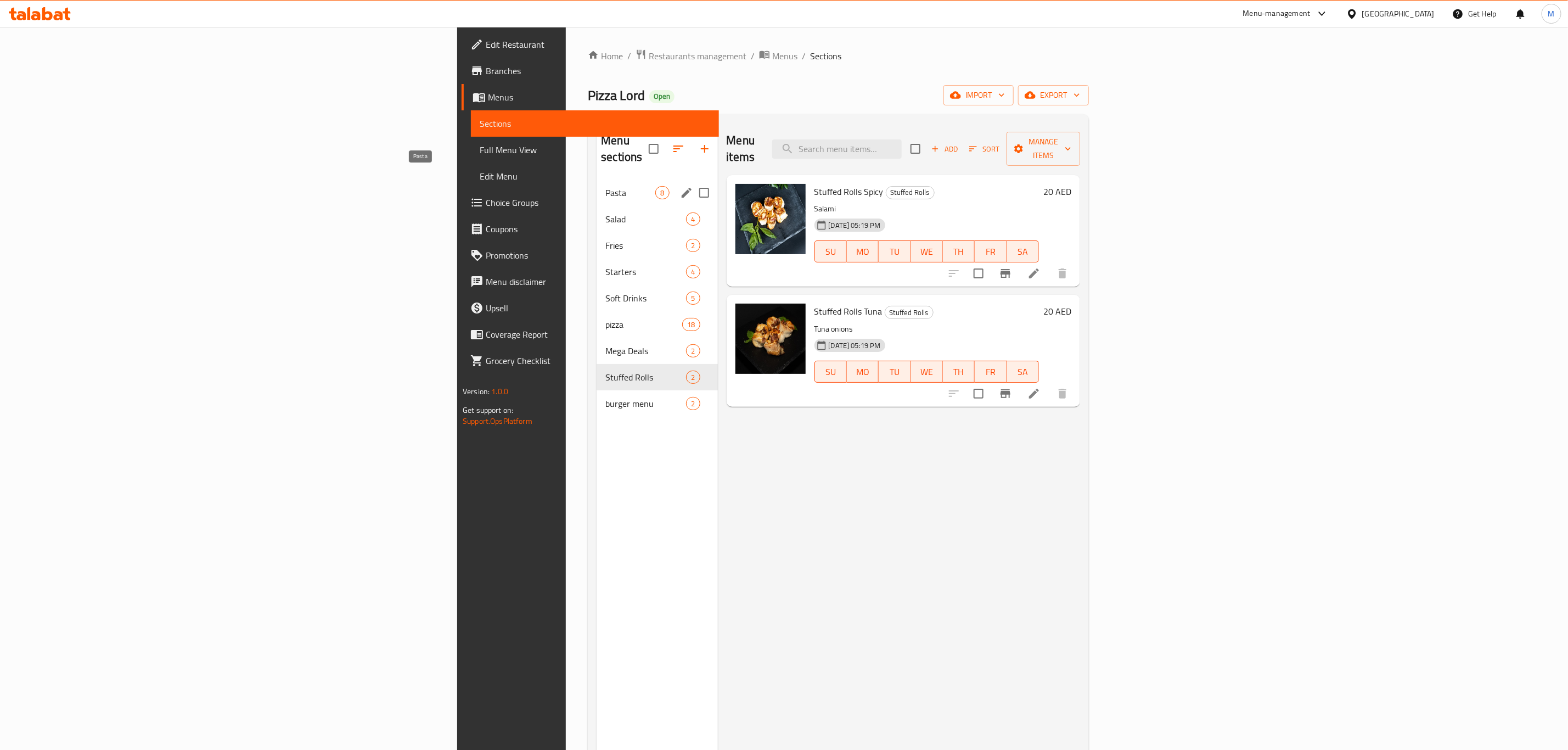
click at [606, 186] on span "Pasta" at bounding box center [630, 192] width 50 height 13
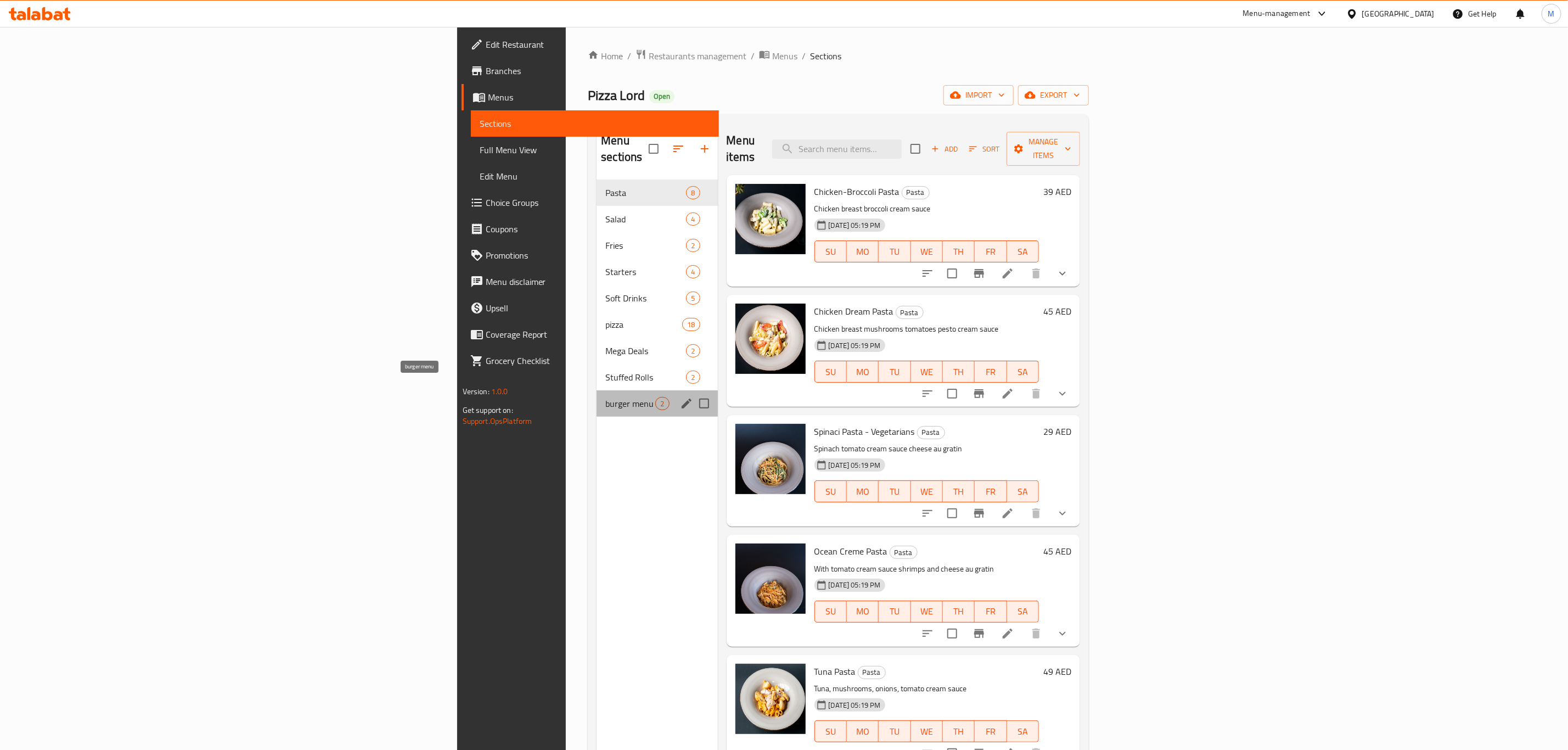
click at [606, 397] on span "burger menu" at bounding box center [630, 403] width 50 height 13
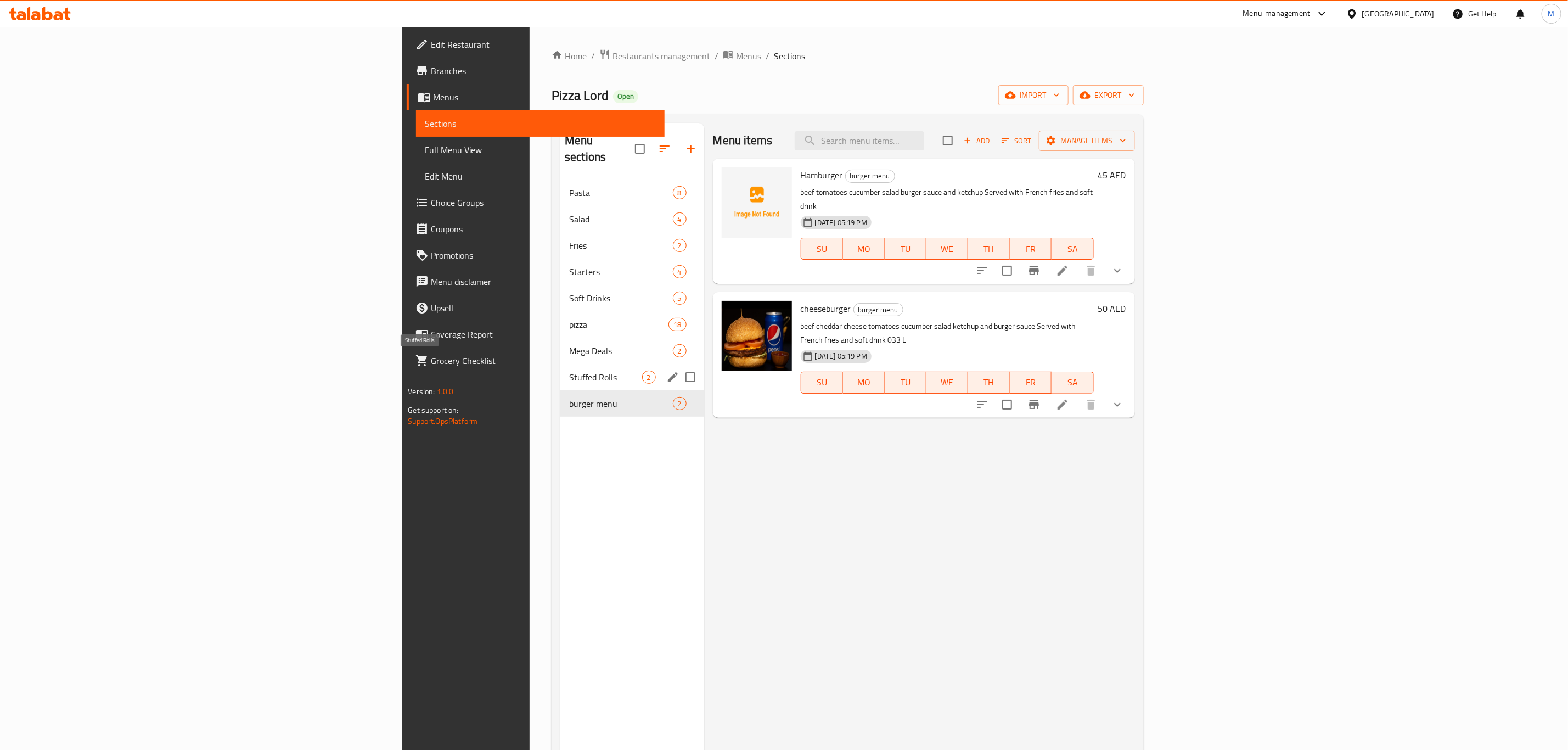
click at [570, 371] on span "Stuffed Rolls" at bounding box center [606, 377] width 72 height 13
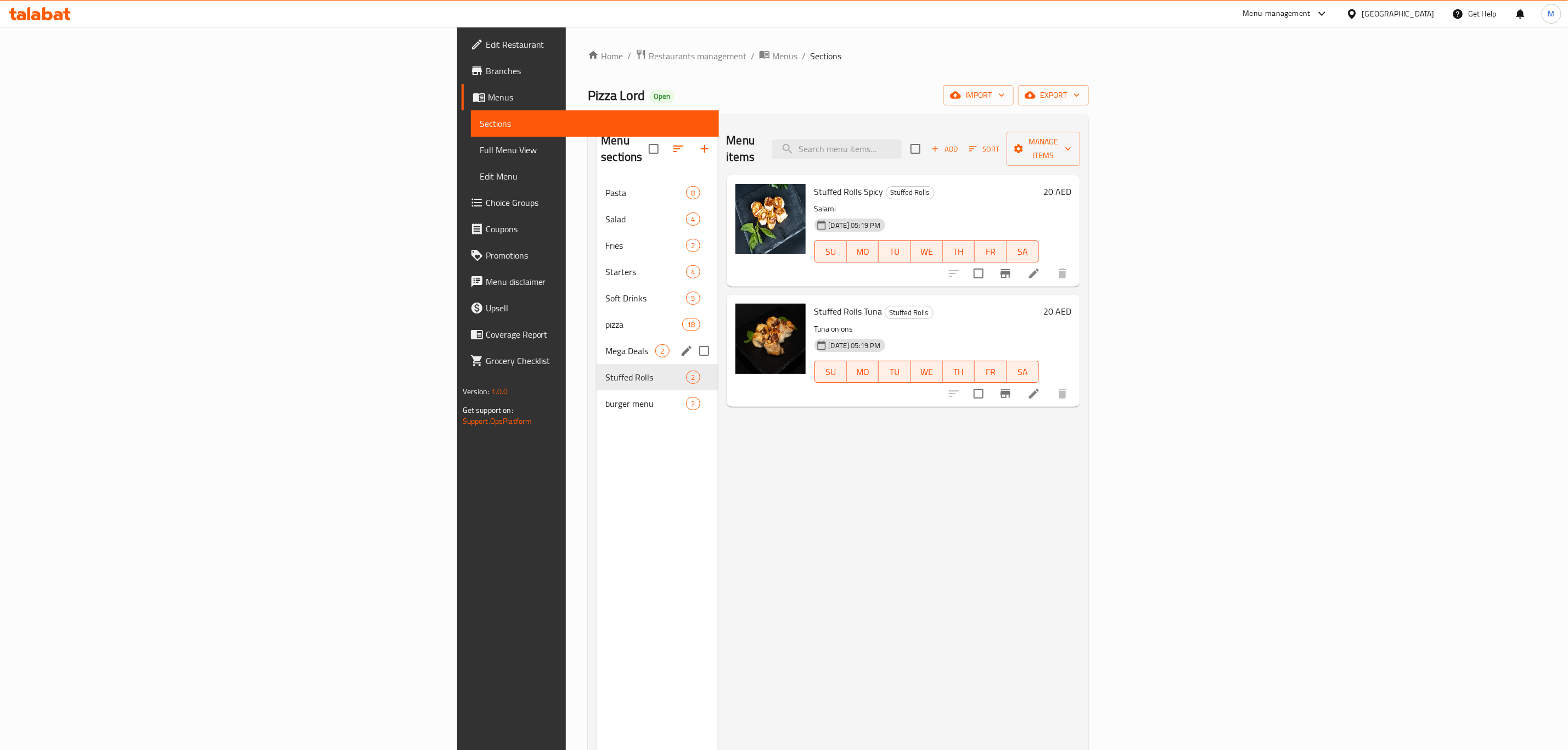
click at [606, 344] on span "Mega Deals" at bounding box center [630, 350] width 50 height 13
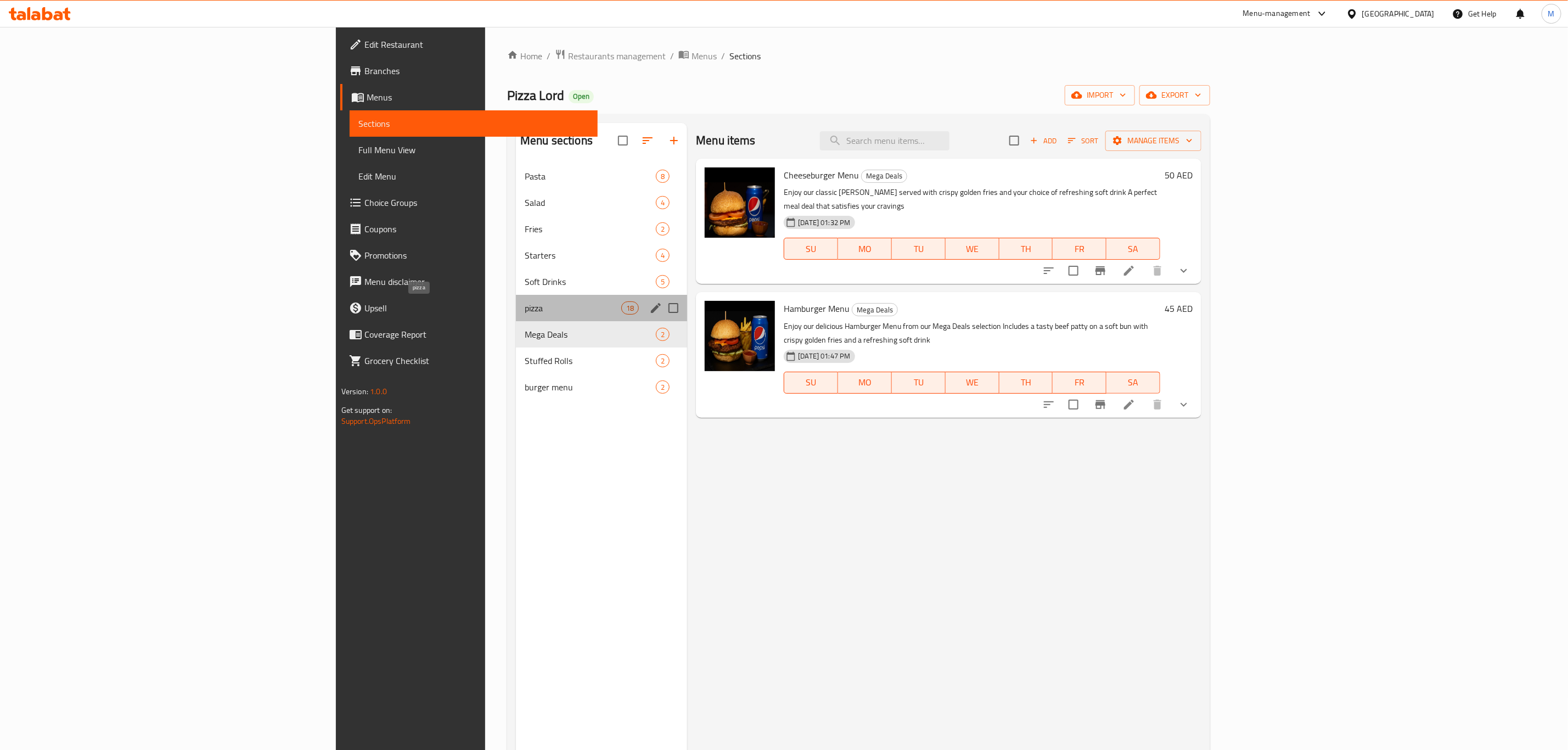
click at [525, 315] on span "pizza" at bounding box center [573, 307] width 96 height 13
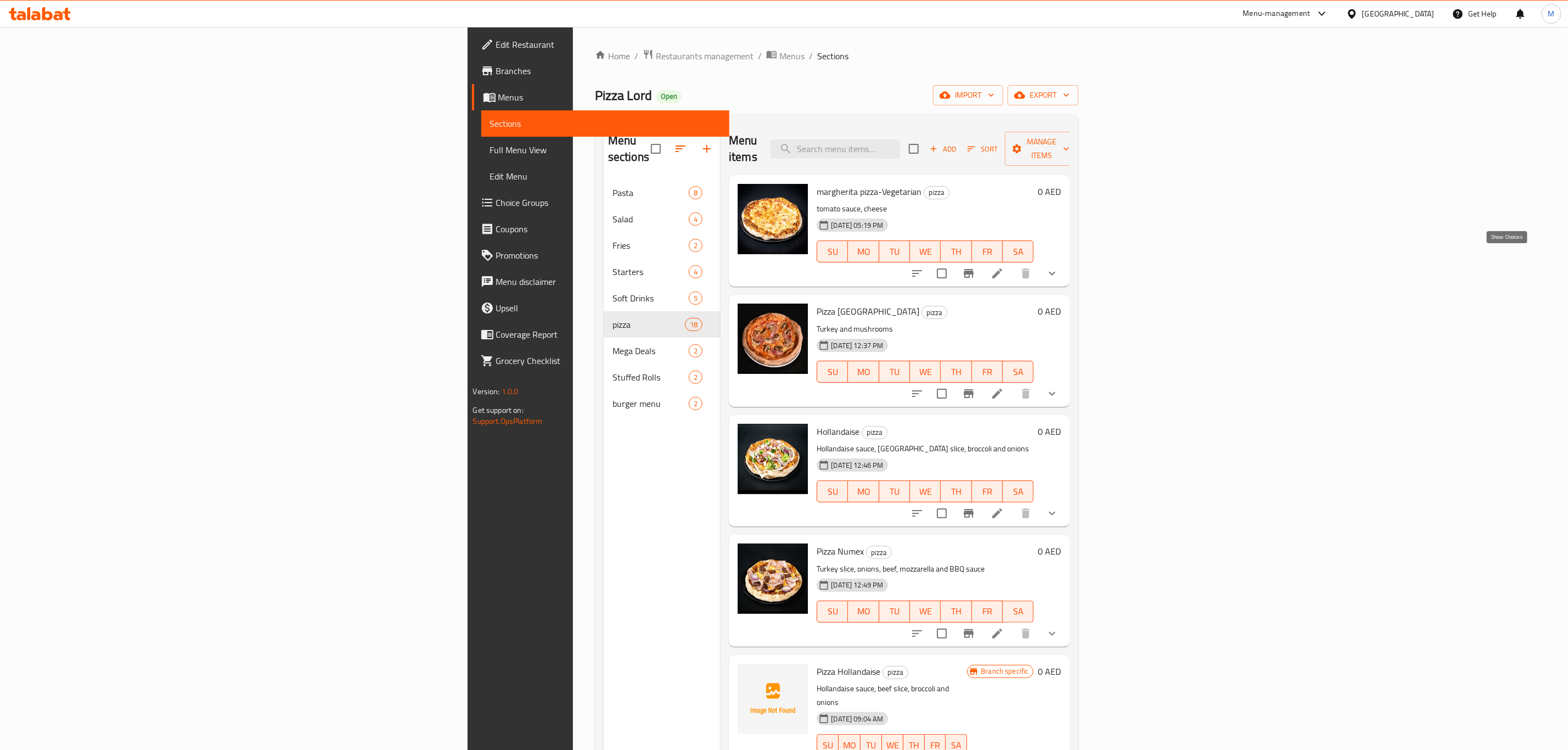
click at [1059, 267] on icon "show more" at bounding box center [1052, 273] width 13 height 13
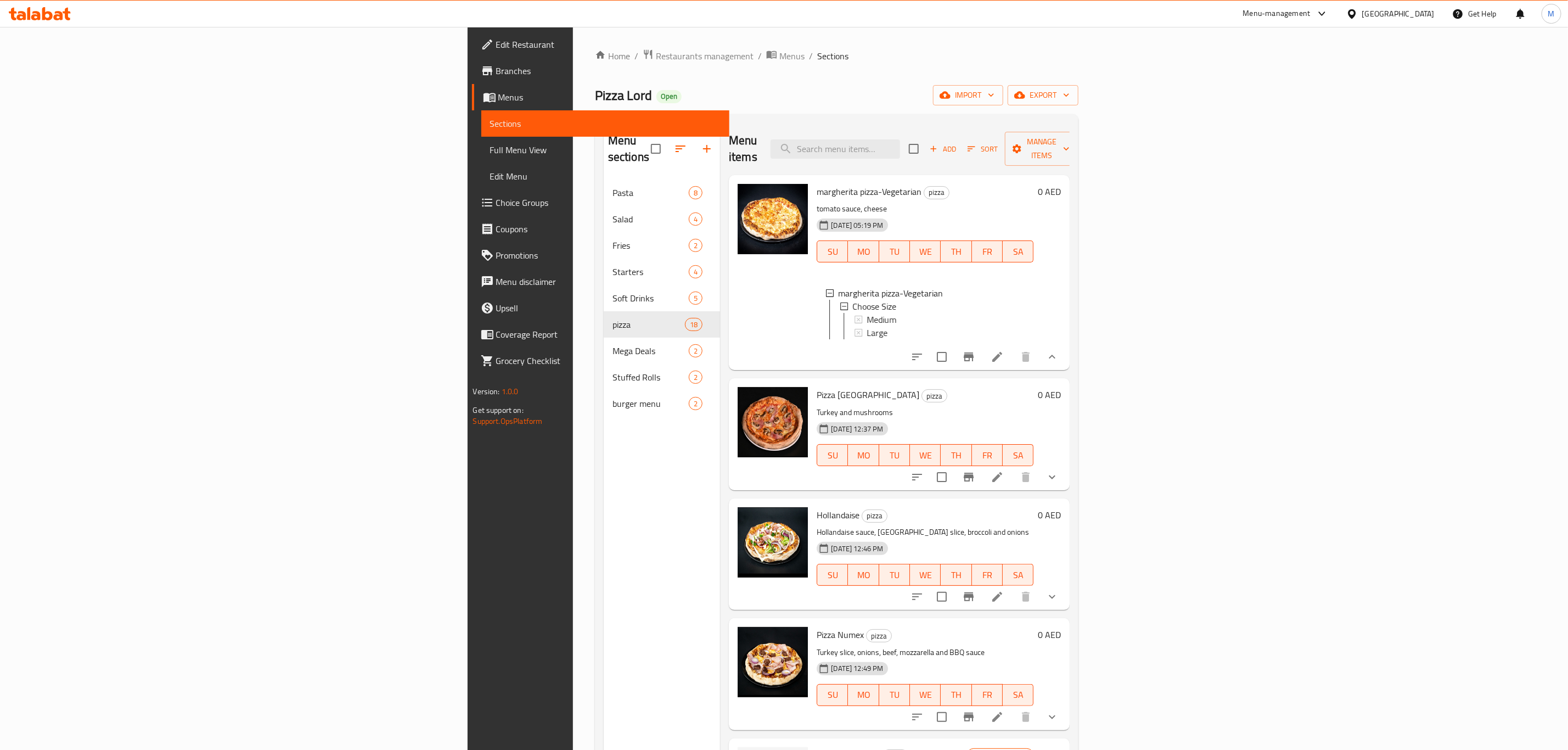
scroll to position [82, 0]
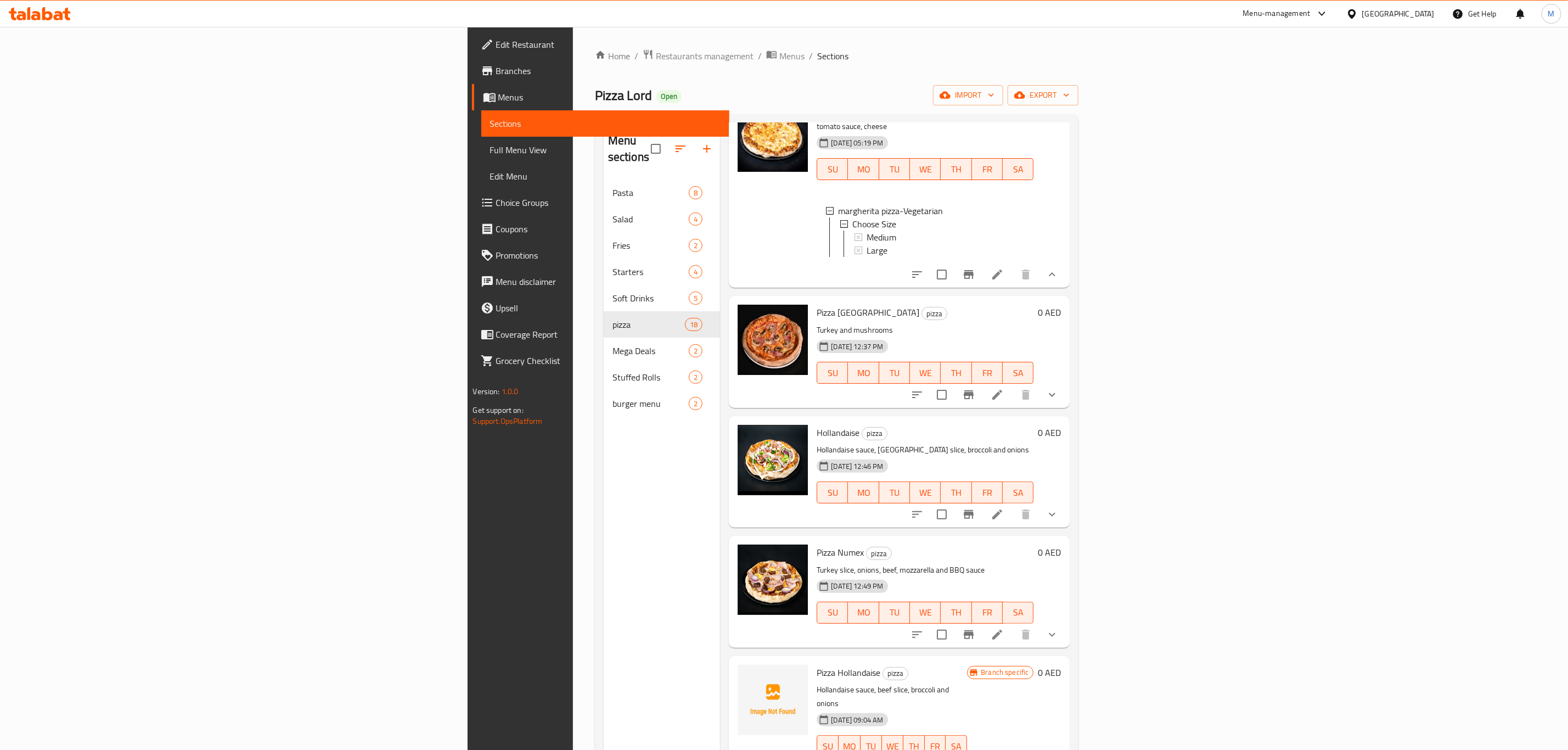
click at [490, 155] on span "Full Menu View" at bounding box center [606, 149] width 231 height 13
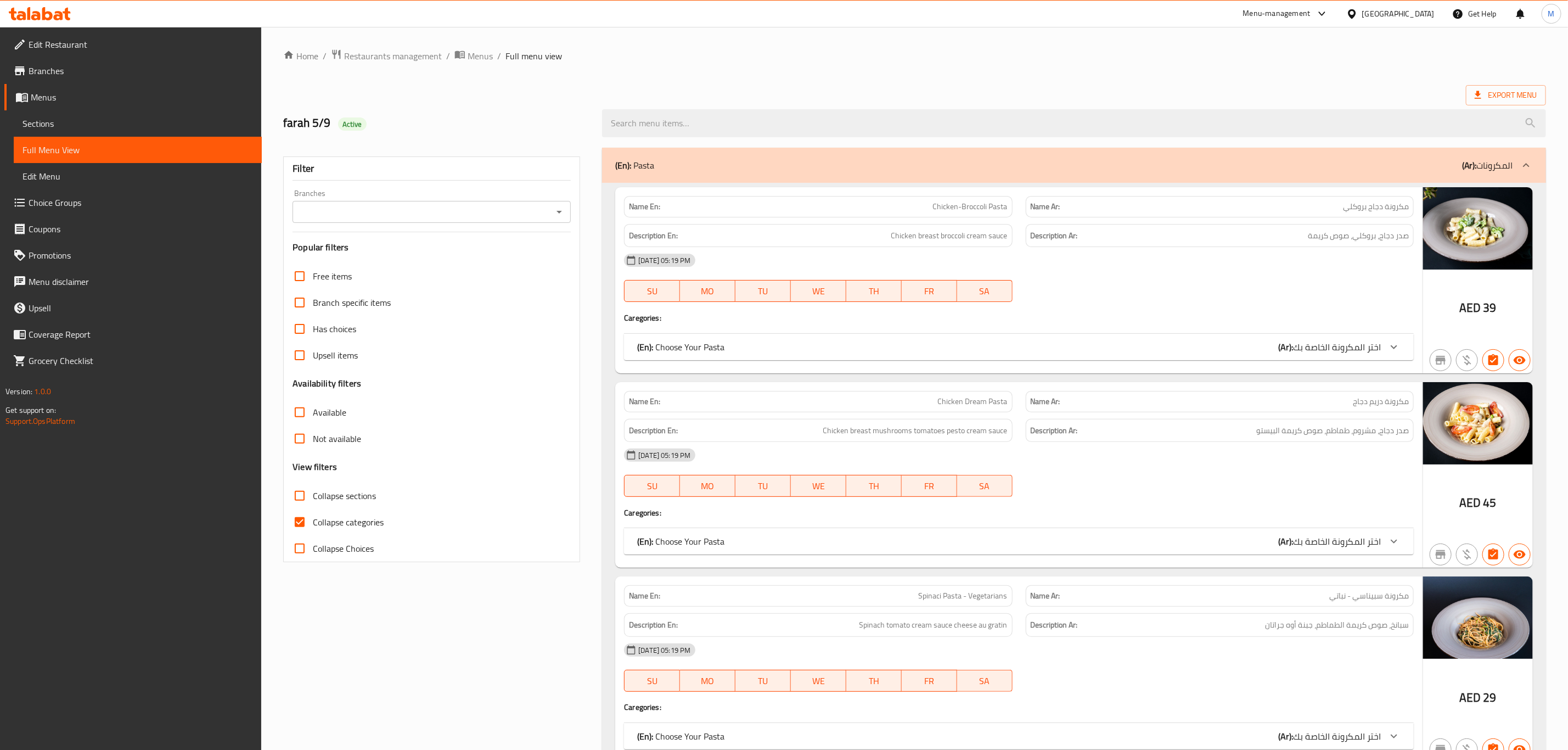
click at [479, 216] on input "Branches" at bounding box center [422, 212] width 253 height 15
click at [486, 250] on li "Pizza Lord, [GEOGRAPHIC_DATA] - JVC" at bounding box center [432, 260] width 278 height 20
type input "Pizza Lord, [GEOGRAPHIC_DATA] - JVC"
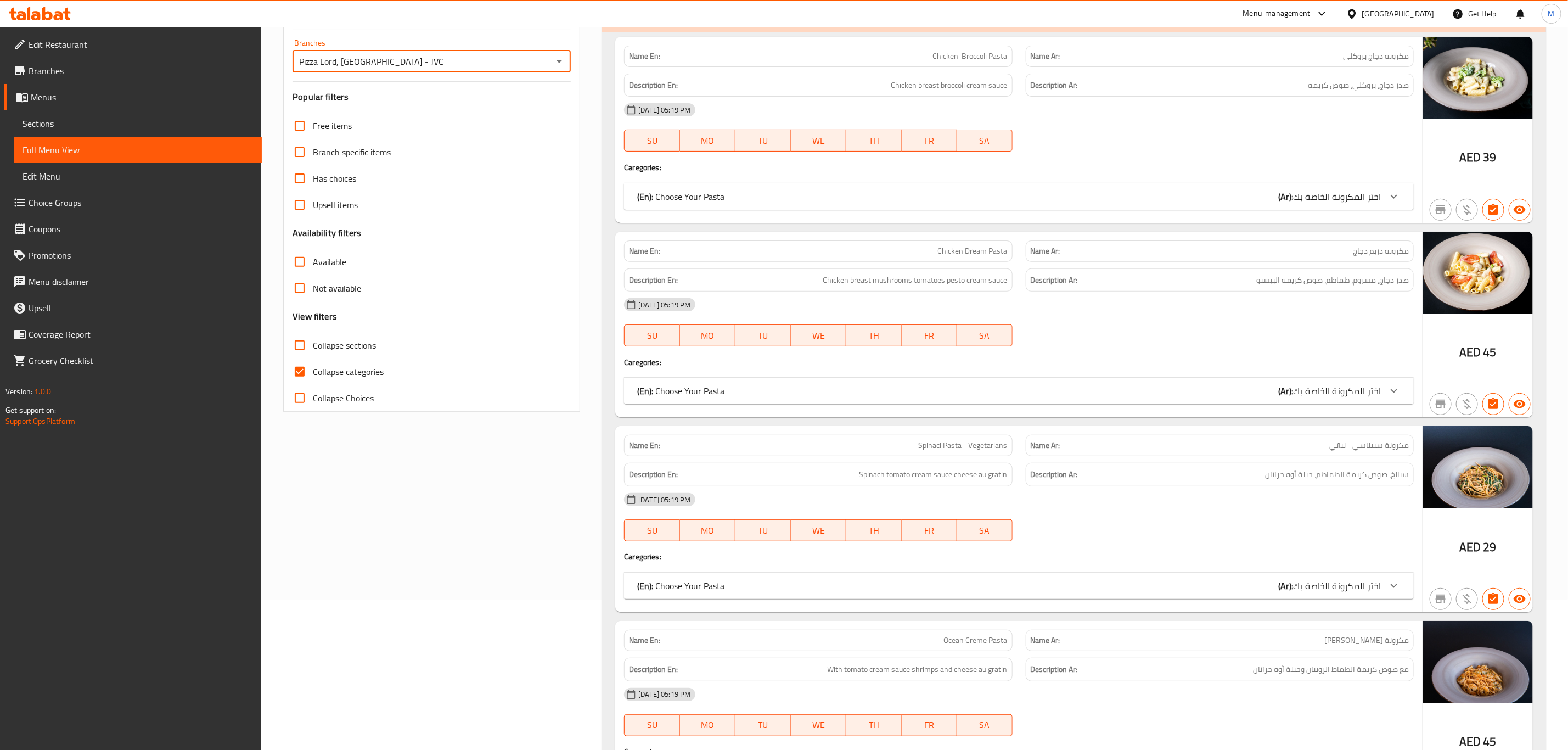
scroll to position [164, 0]
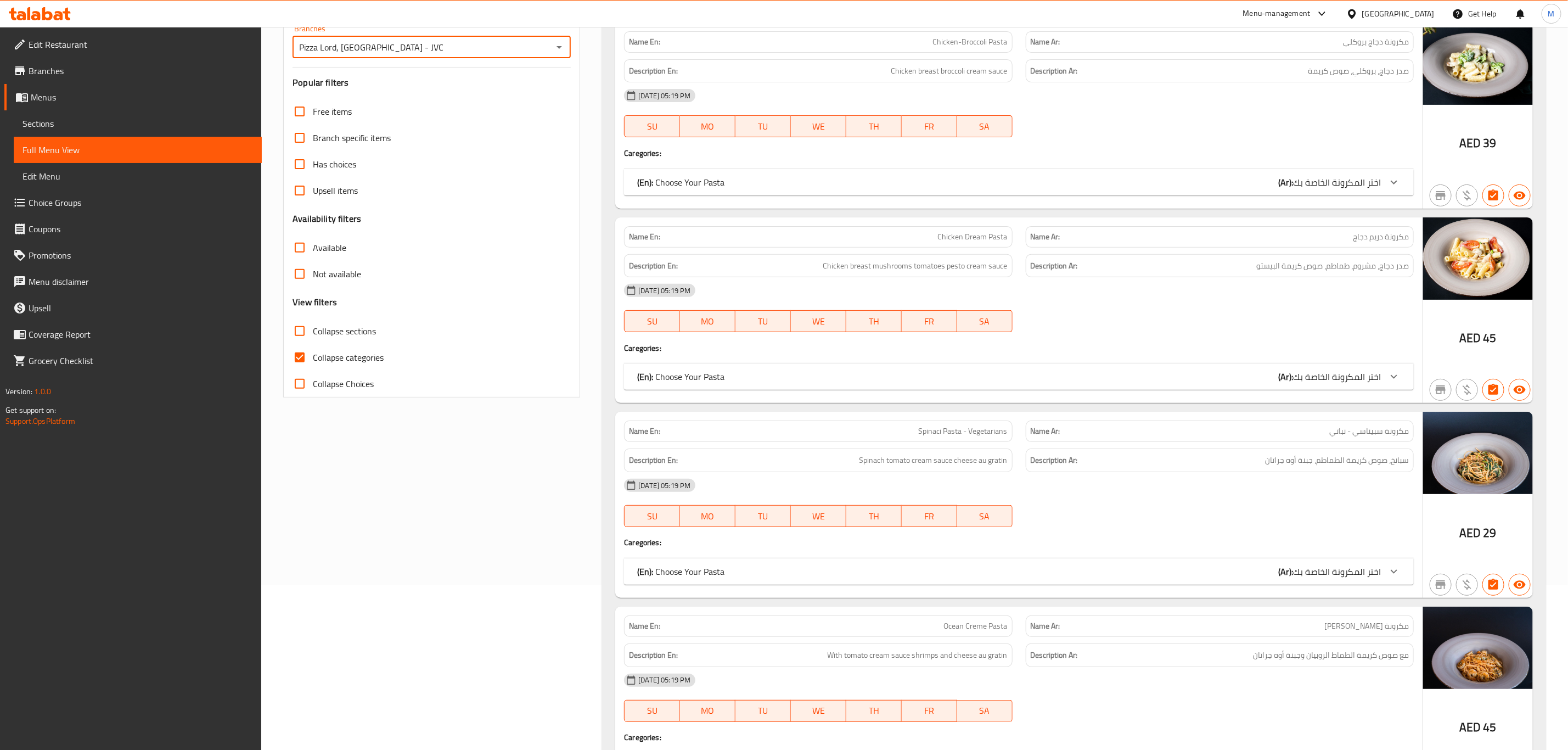
click at [336, 356] on span "Collapse categories" at bounding box center [348, 357] width 71 height 13
click at [313, 356] on input "Collapse categories" at bounding box center [299, 357] width 26 height 26
checkbox input "false"
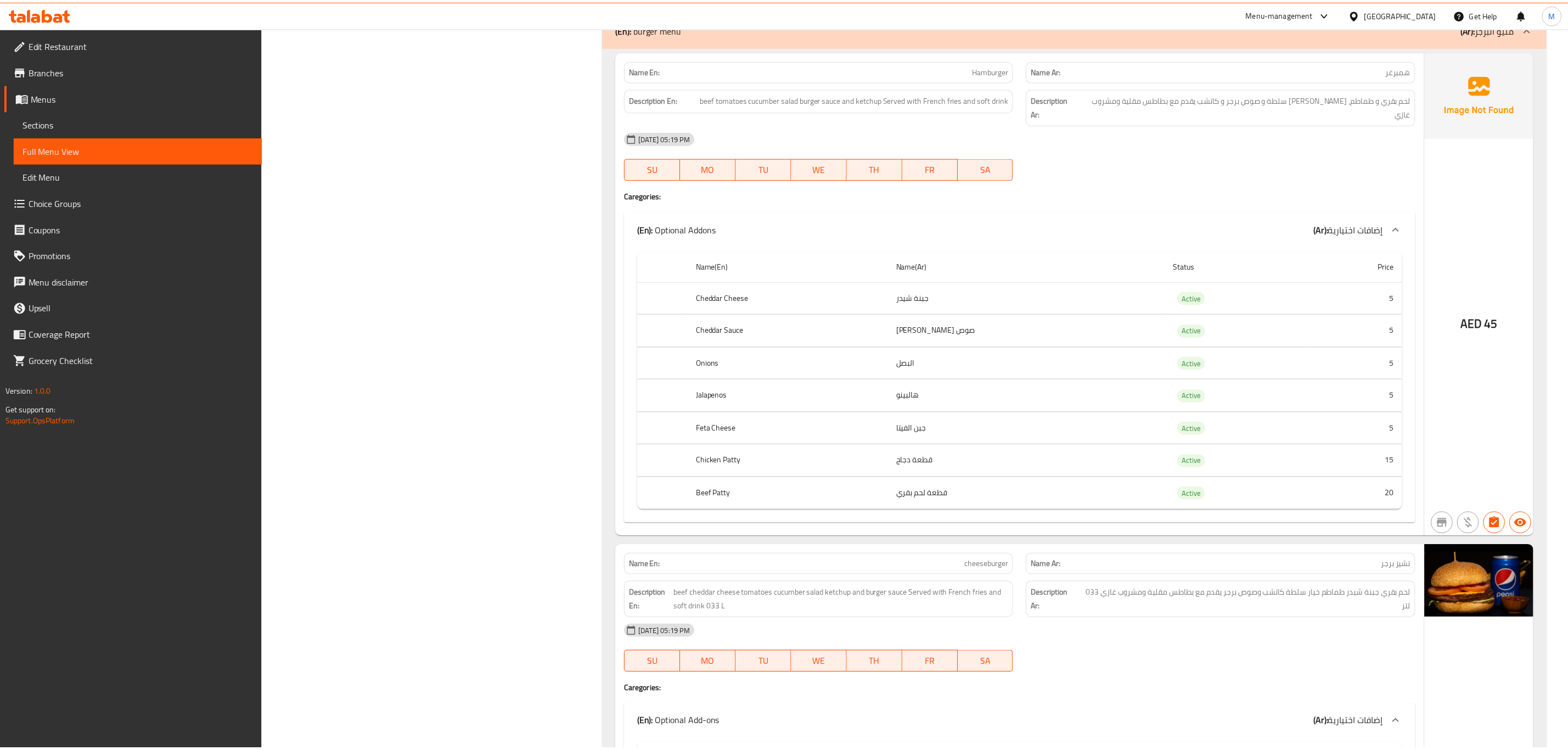
scroll to position [15757, 0]
